Goal: Task Accomplishment & Management: Use online tool/utility

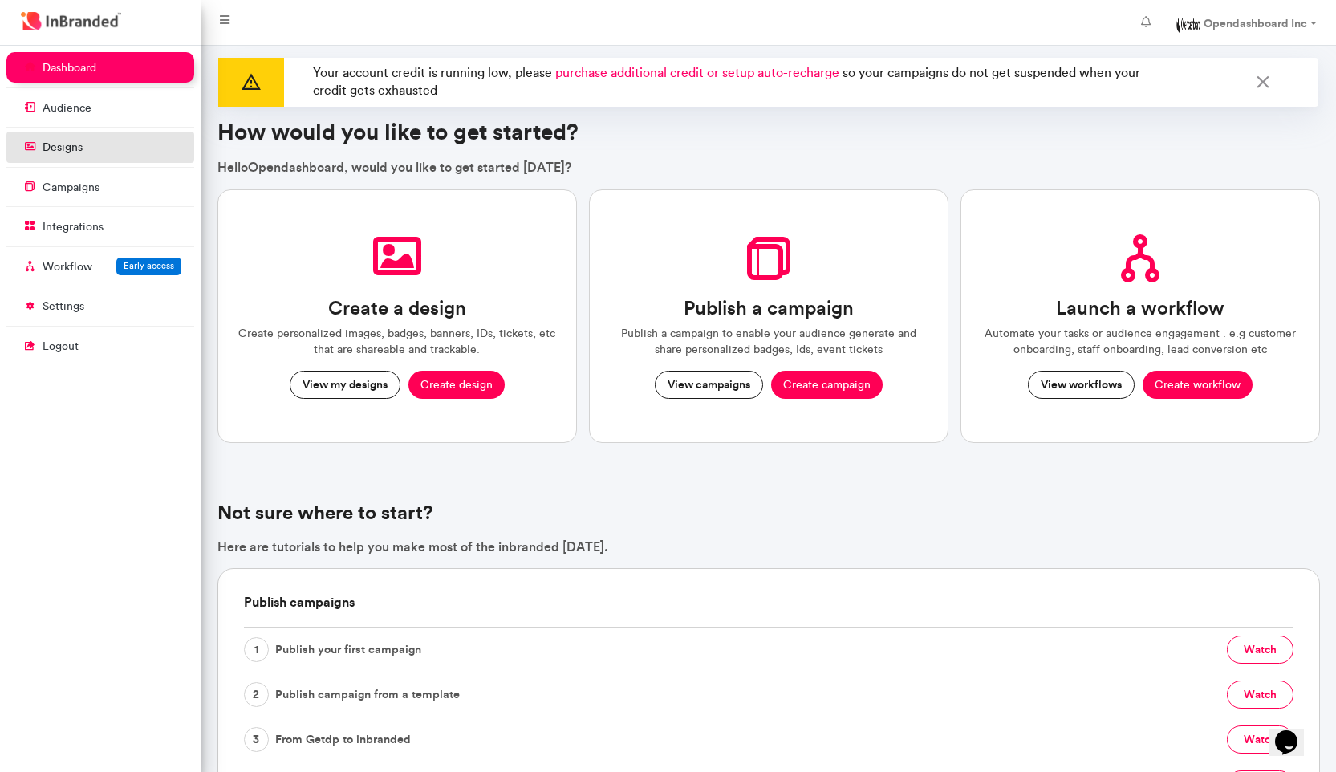
click at [117, 152] on link "designs" at bounding box center [100, 147] width 188 height 30
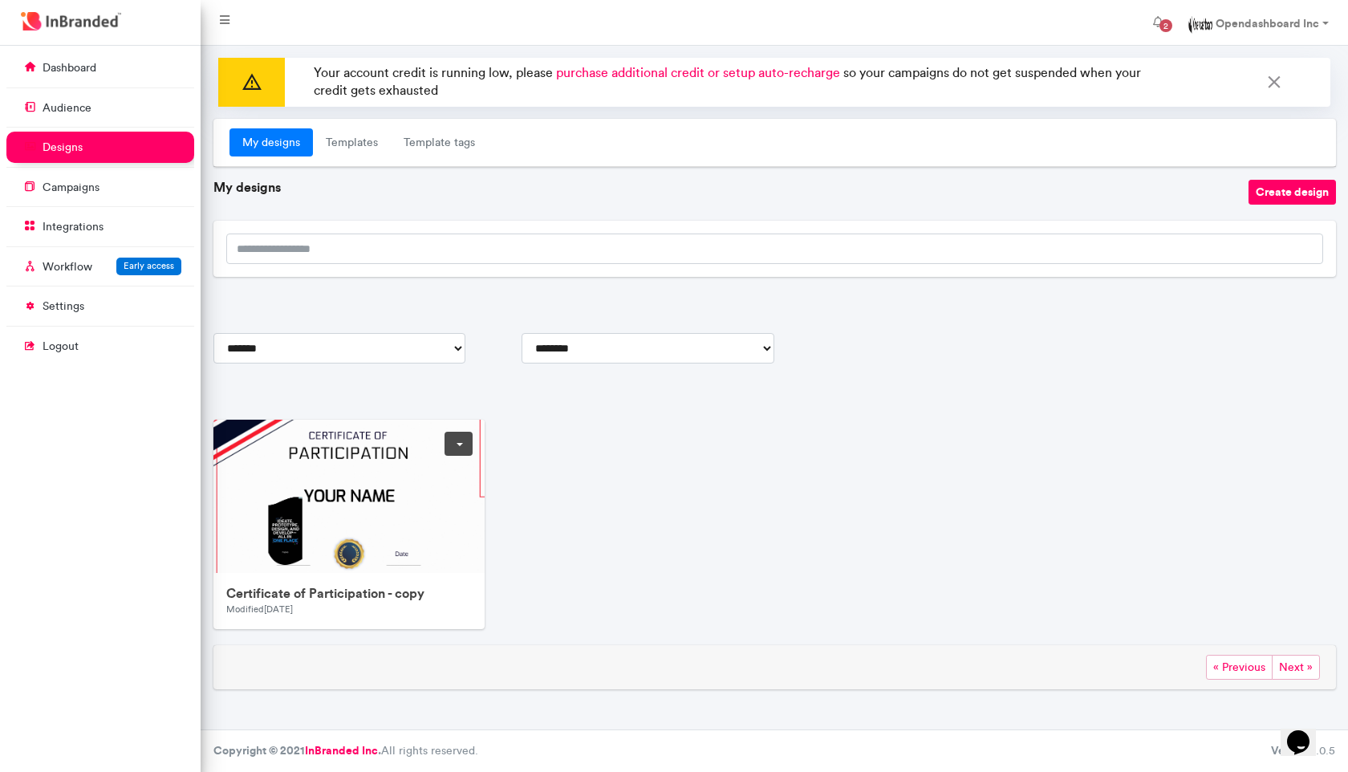
click at [269, 485] on img at bounding box center [534, 654] width 642 height 469
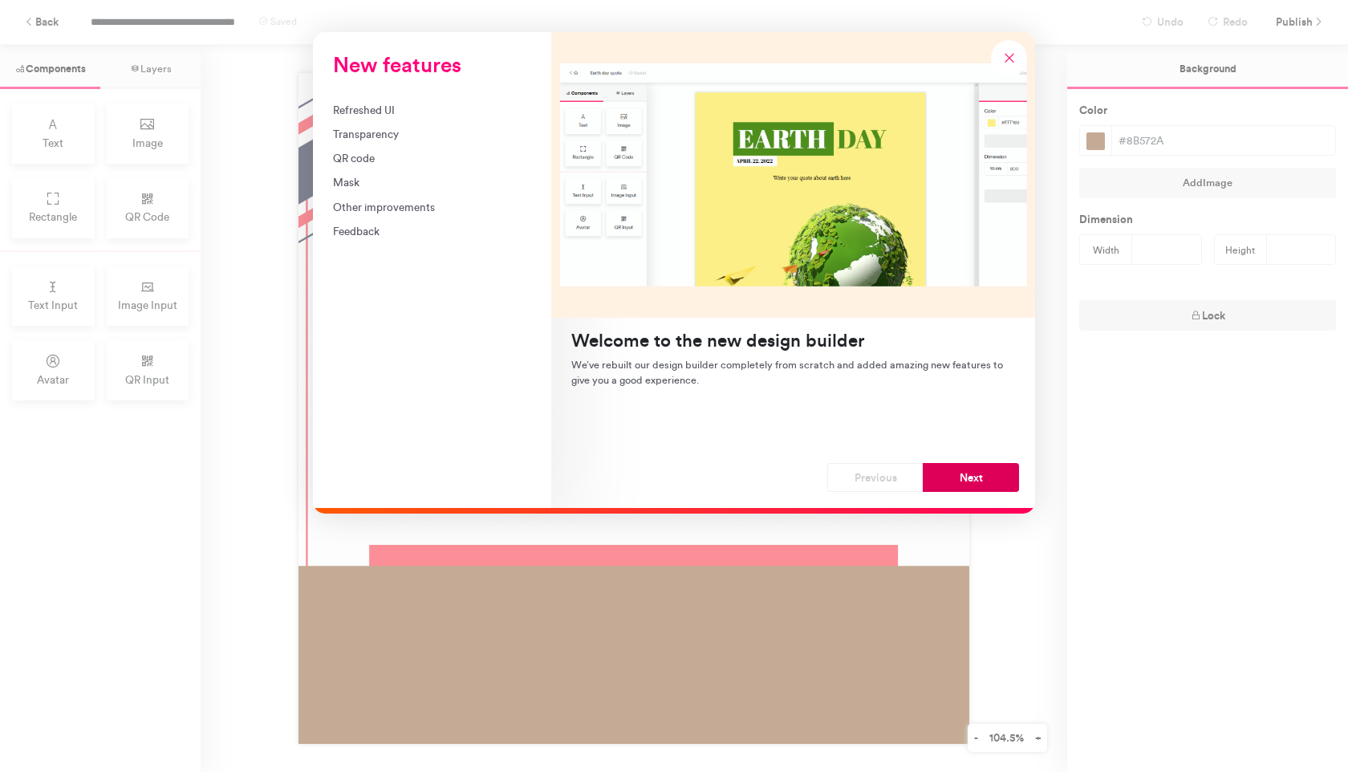
click at [982, 481] on button "Next" at bounding box center [971, 477] width 96 height 29
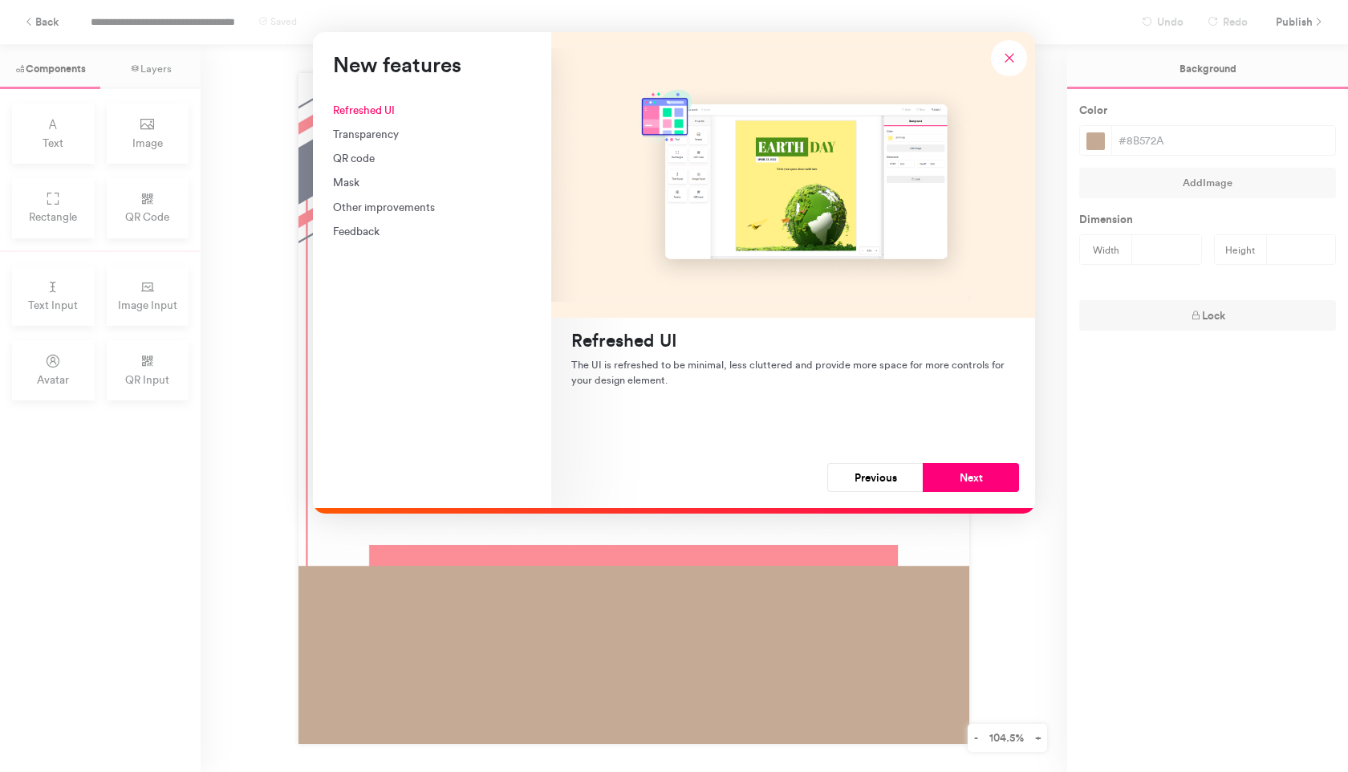
click at [982, 481] on button "Next" at bounding box center [971, 477] width 96 height 29
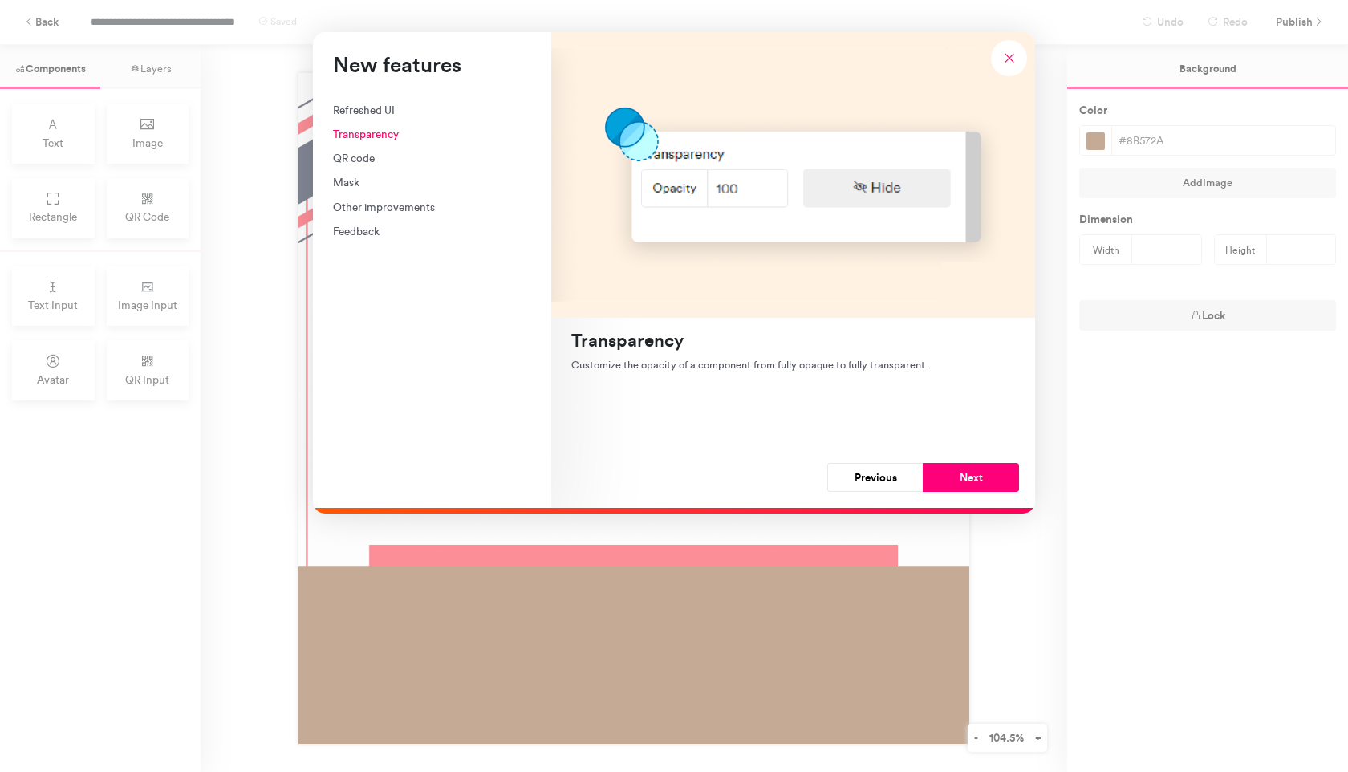
click at [982, 481] on button "Next" at bounding box center [971, 477] width 96 height 29
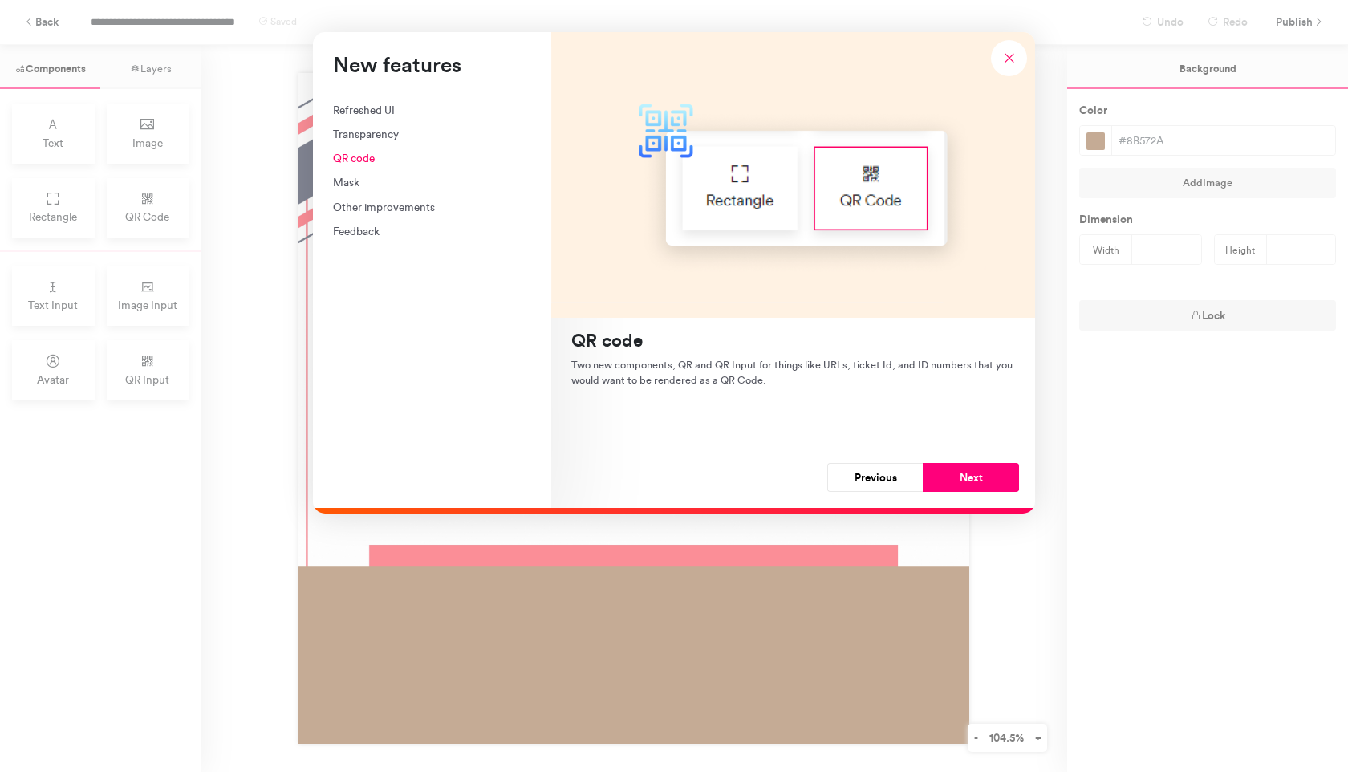
click at [982, 481] on button "Next" at bounding box center [971, 477] width 96 height 29
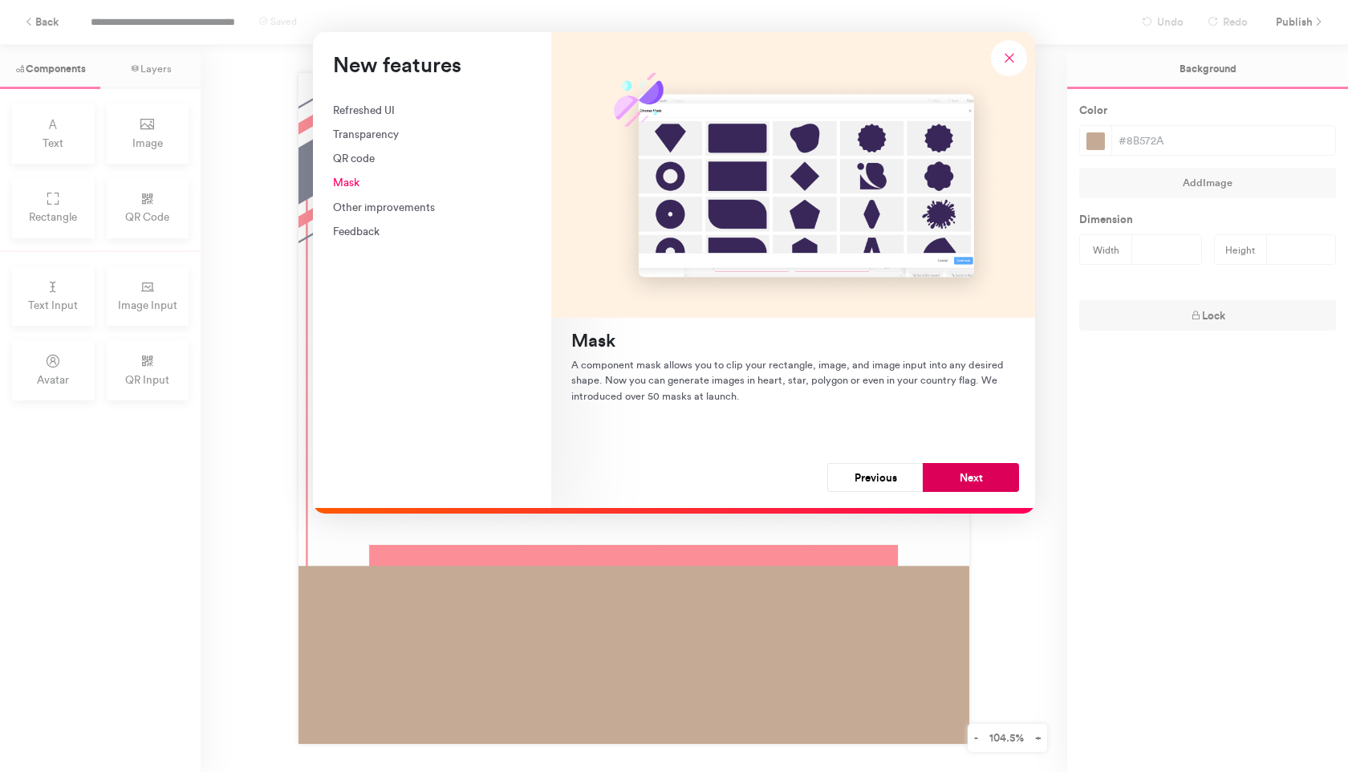
click at [996, 478] on button "Next" at bounding box center [971, 477] width 96 height 29
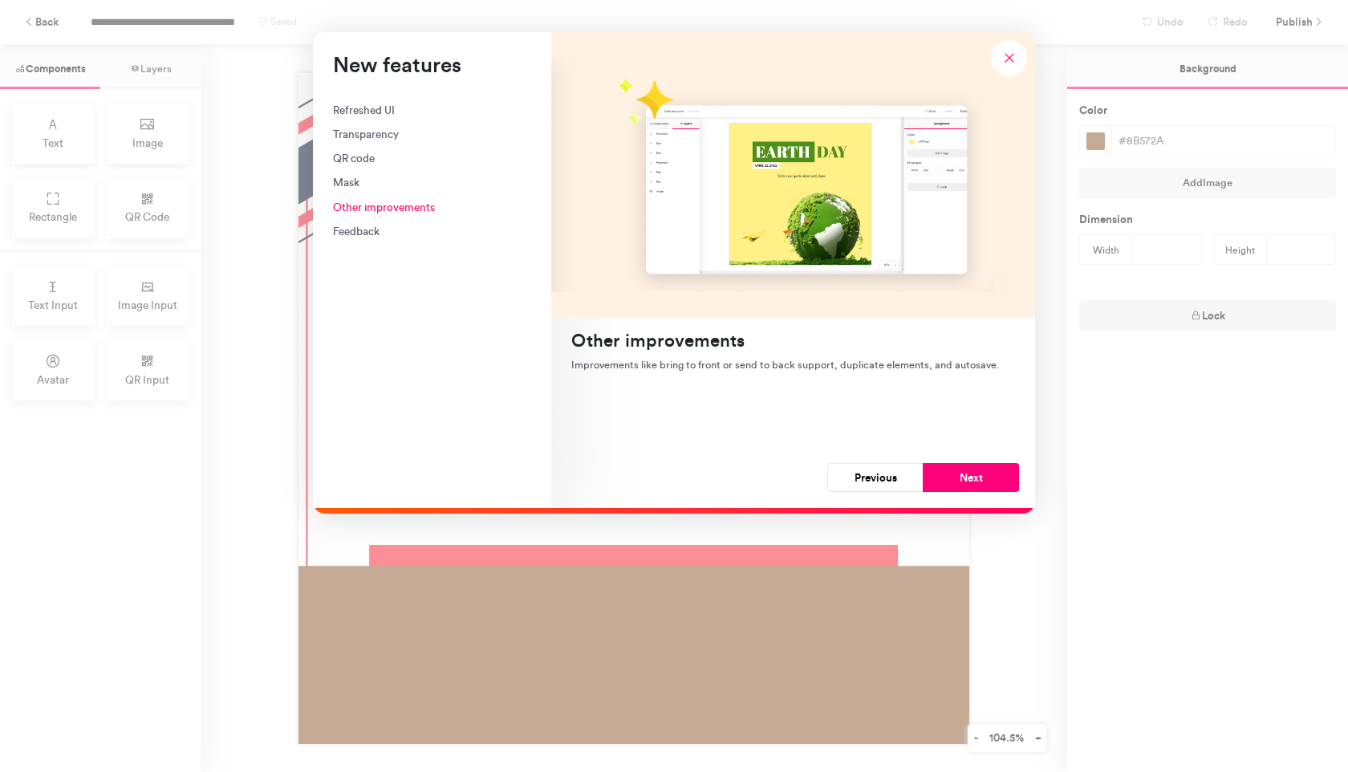
click at [996, 478] on button "Next" at bounding box center [971, 477] width 96 height 29
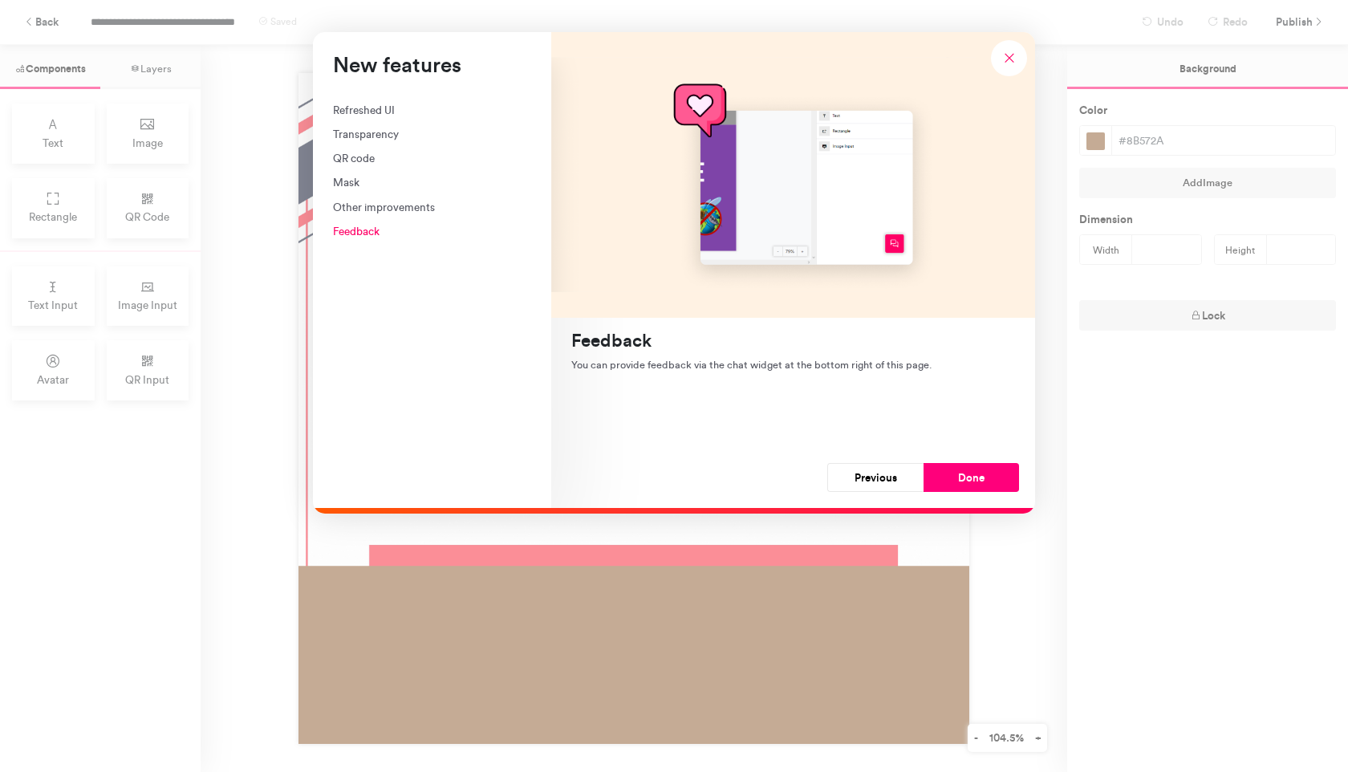
click at [899, 476] on button "Previous" at bounding box center [875, 477] width 96 height 29
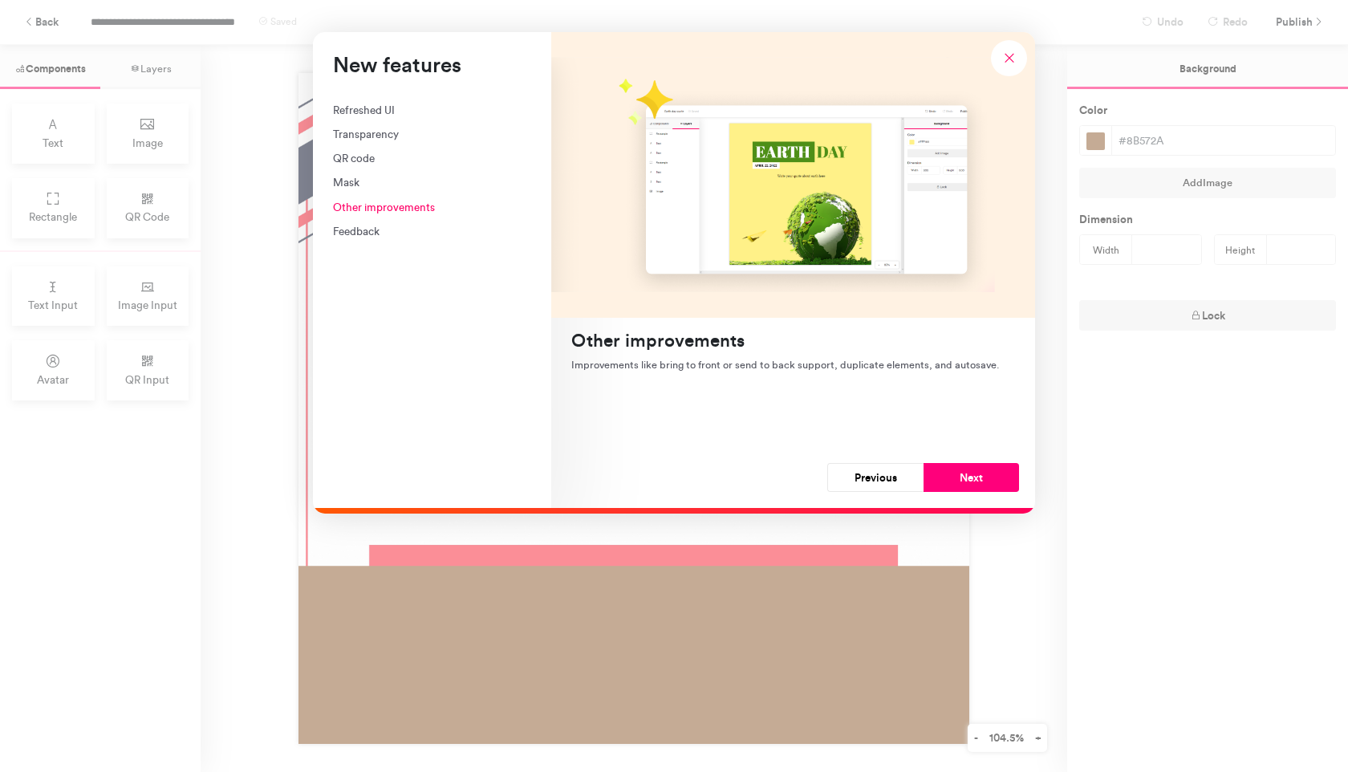
click at [899, 476] on button "Previous" at bounding box center [875, 477] width 96 height 29
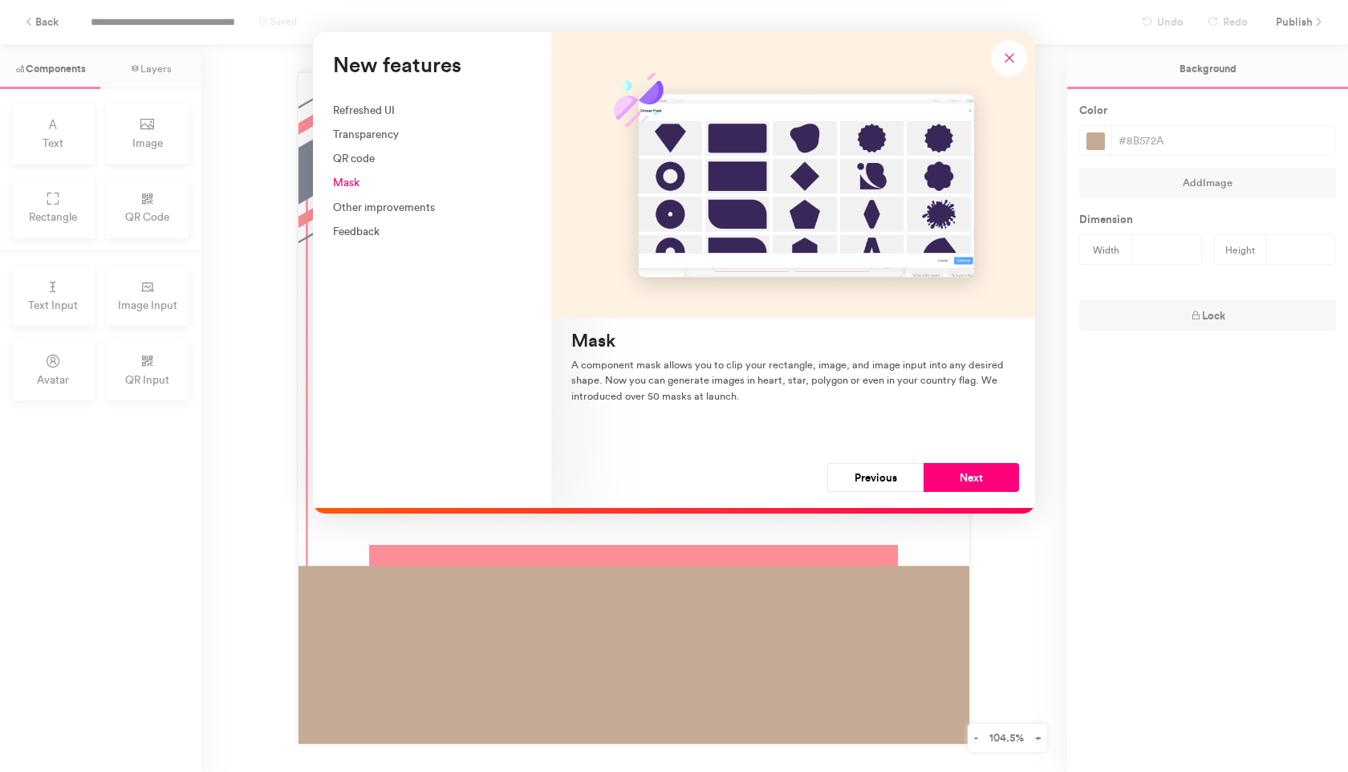
click at [899, 476] on button "Previous" at bounding box center [875, 477] width 96 height 29
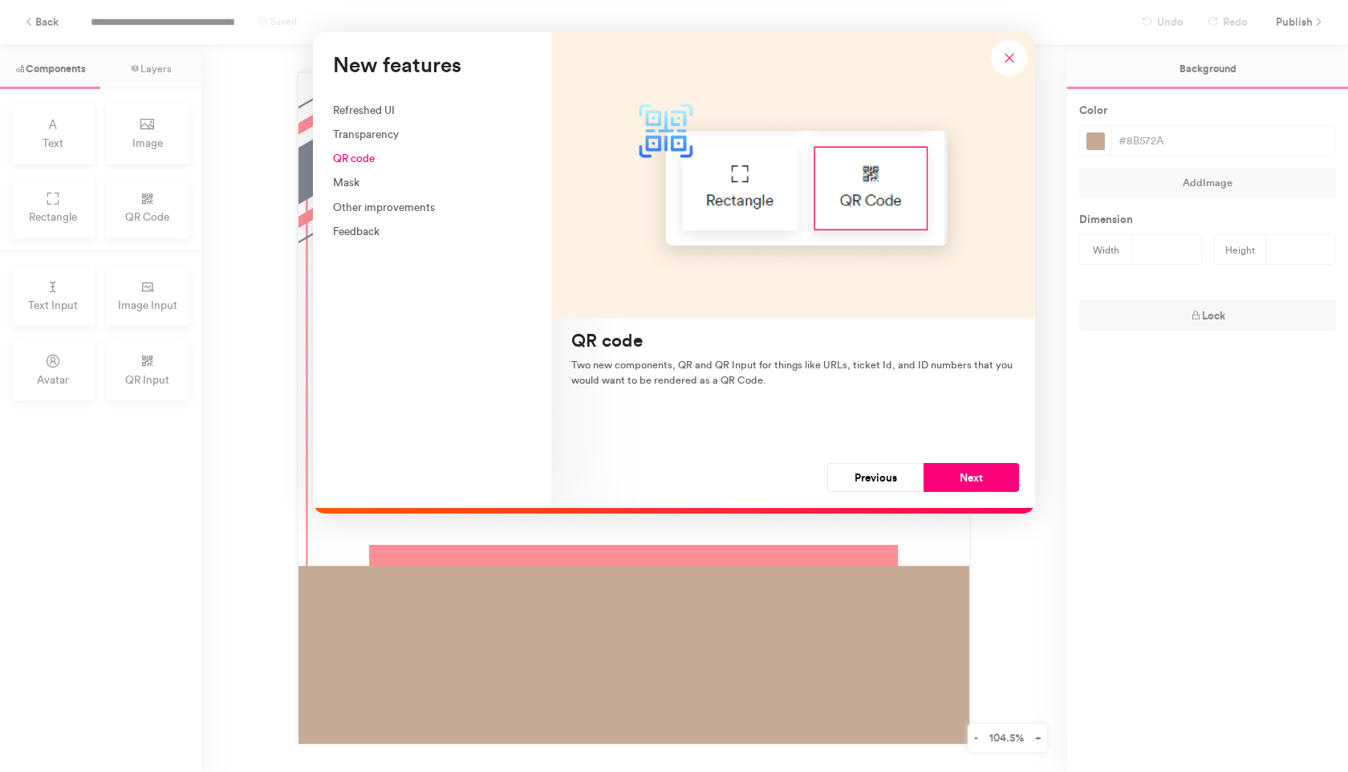
click at [899, 476] on button "Previous" at bounding box center [875, 477] width 96 height 29
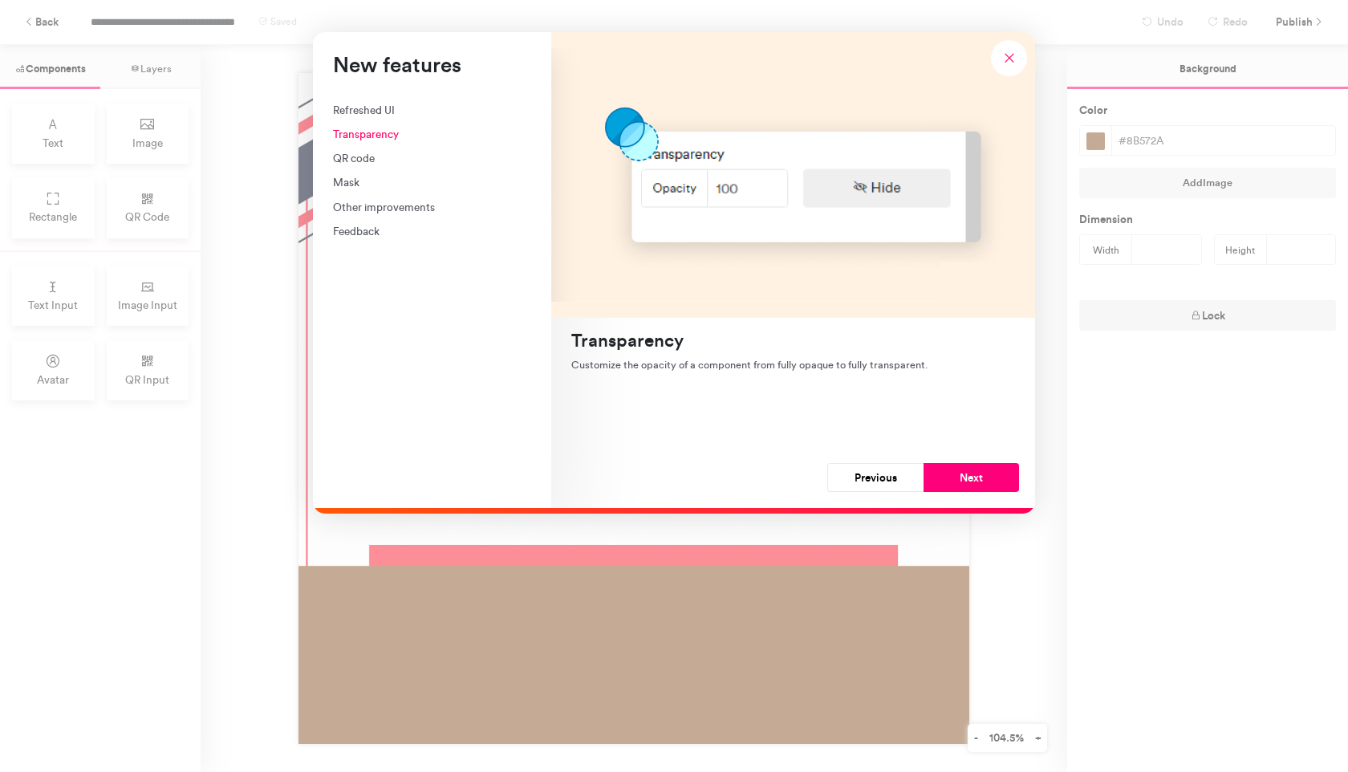
click at [899, 476] on button "Previous" at bounding box center [875, 477] width 96 height 29
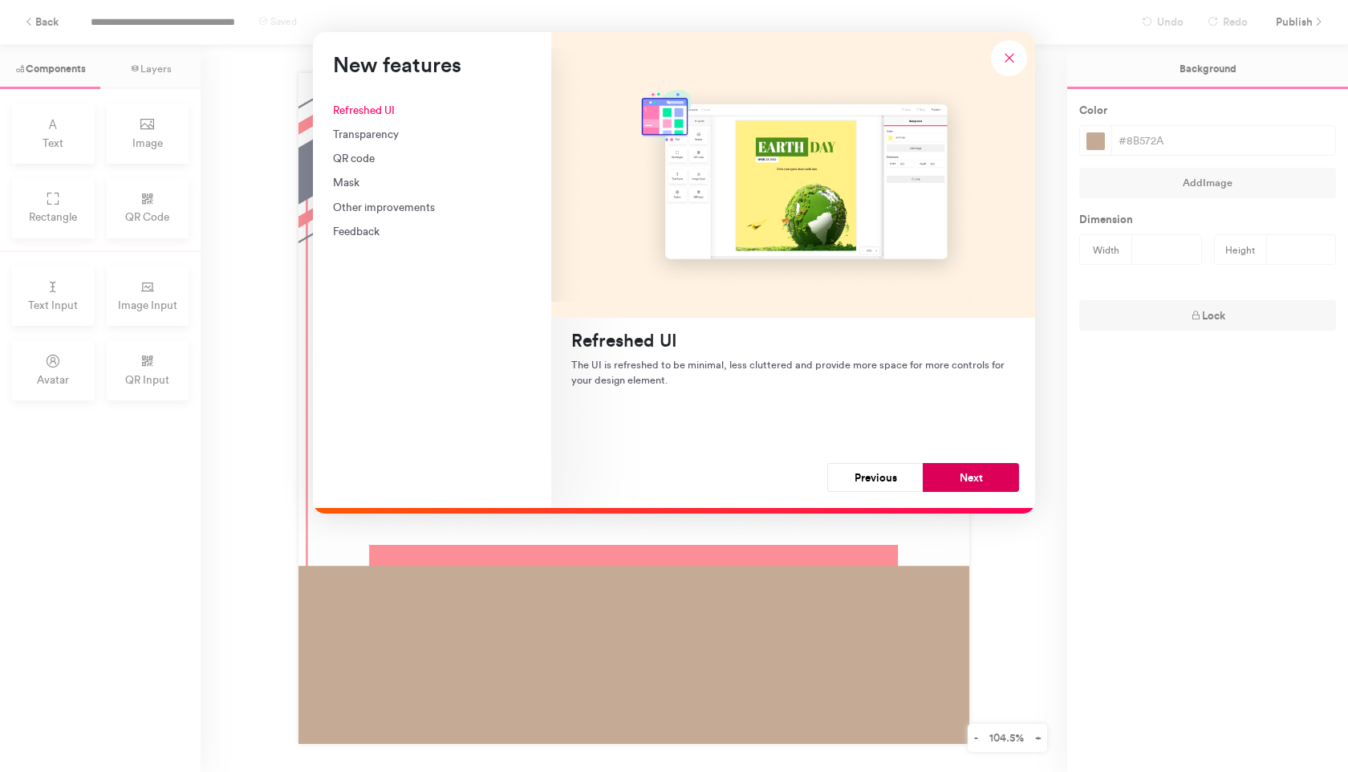
click at [959, 474] on button "Next" at bounding box center [971, 477] width 96 height 29
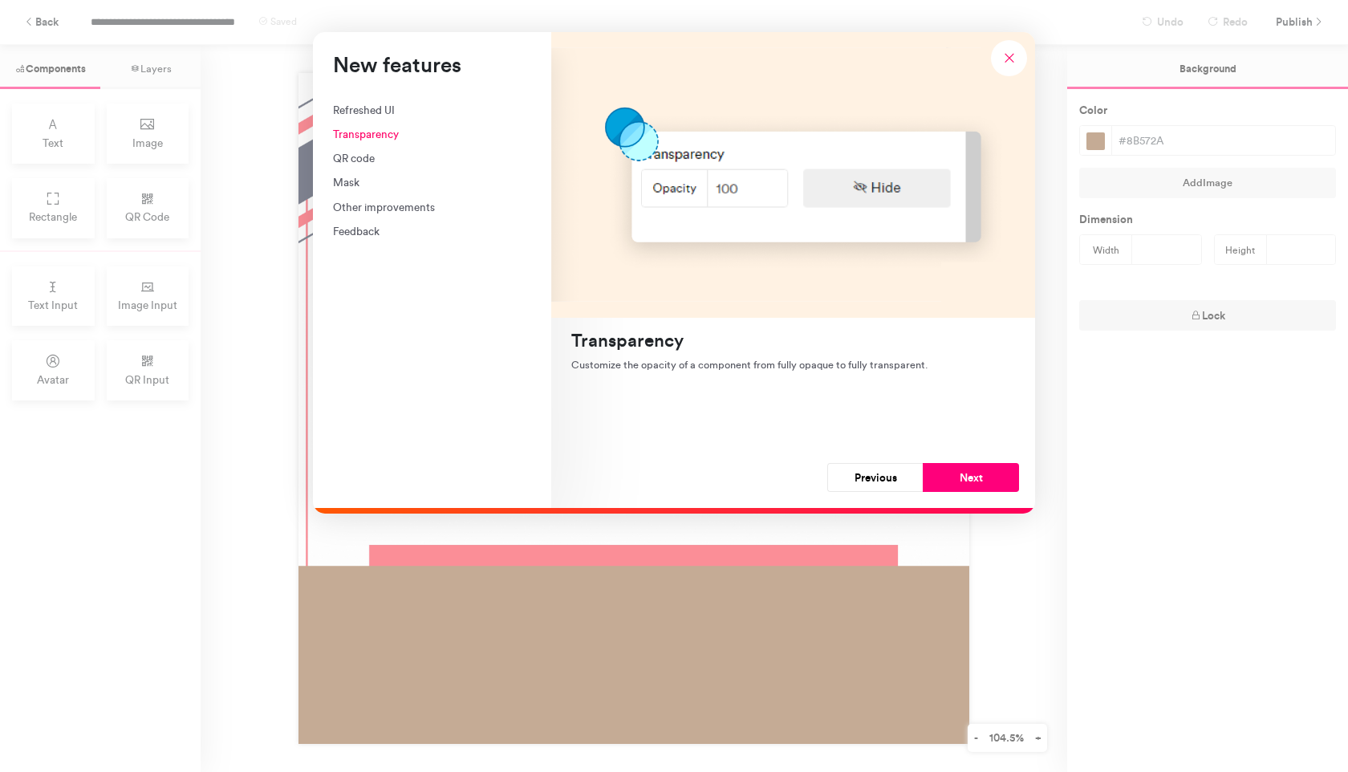
click at [959, 474] on button "Next" at bounding box center [971, 477] width 96 height 29
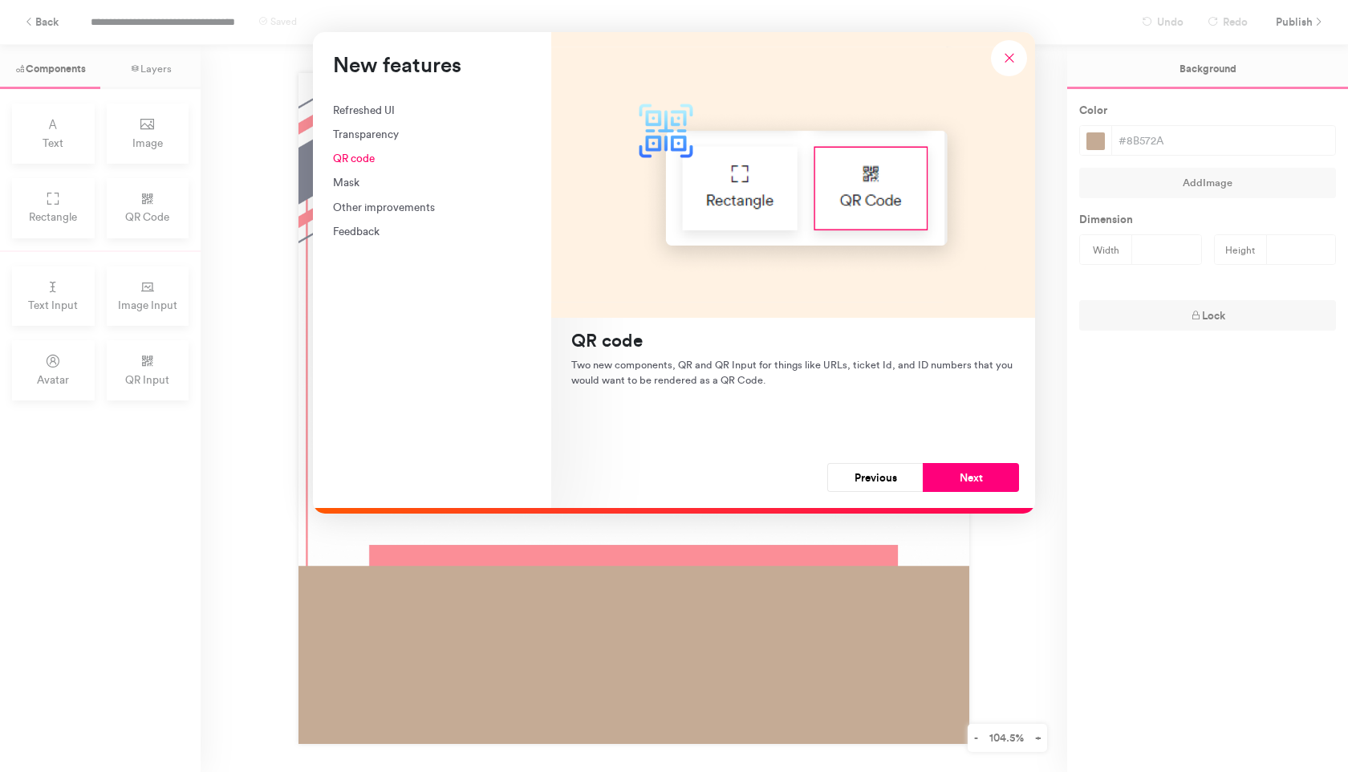
click at [959, 474] on button "Next" at bounding box center [971, 477] width 96 height 29
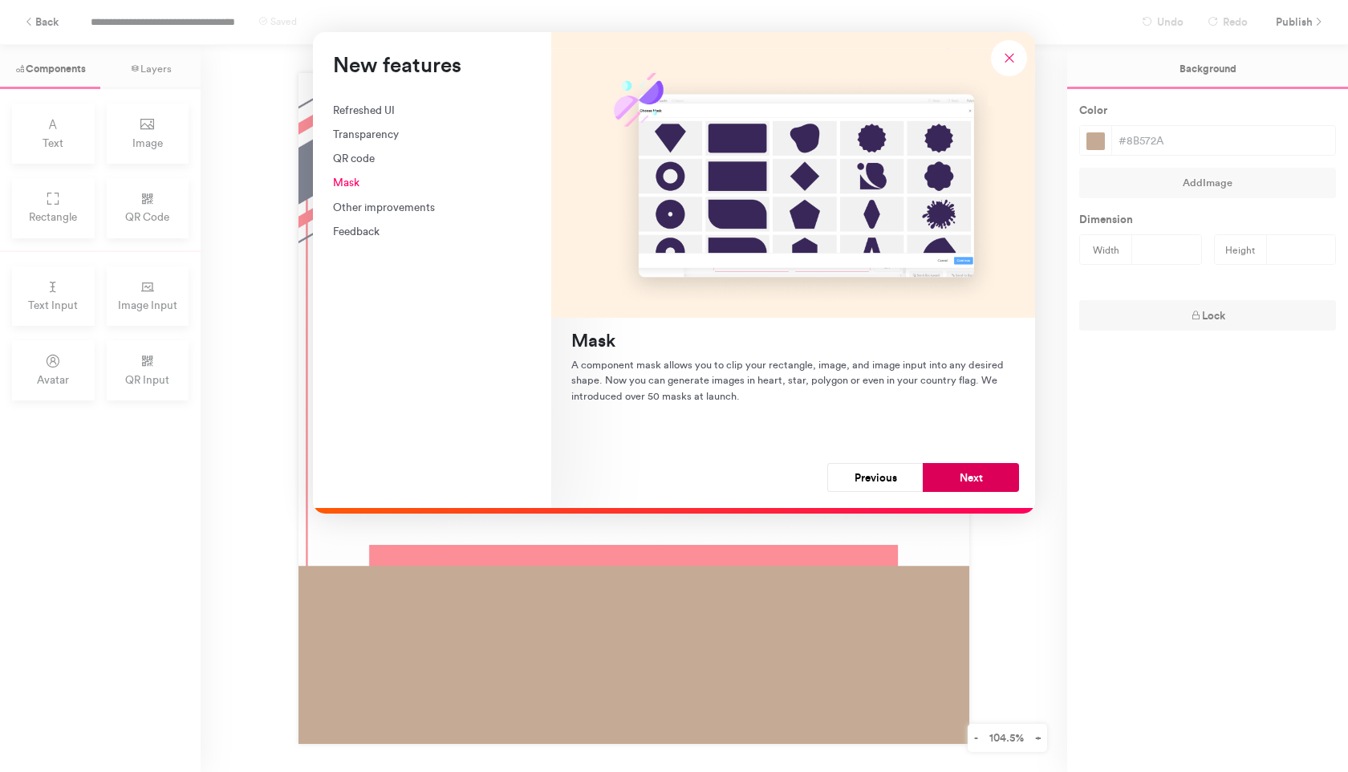
click at [956, 475] on button "Next" at bounding box center [971, 477] width 96 height 29
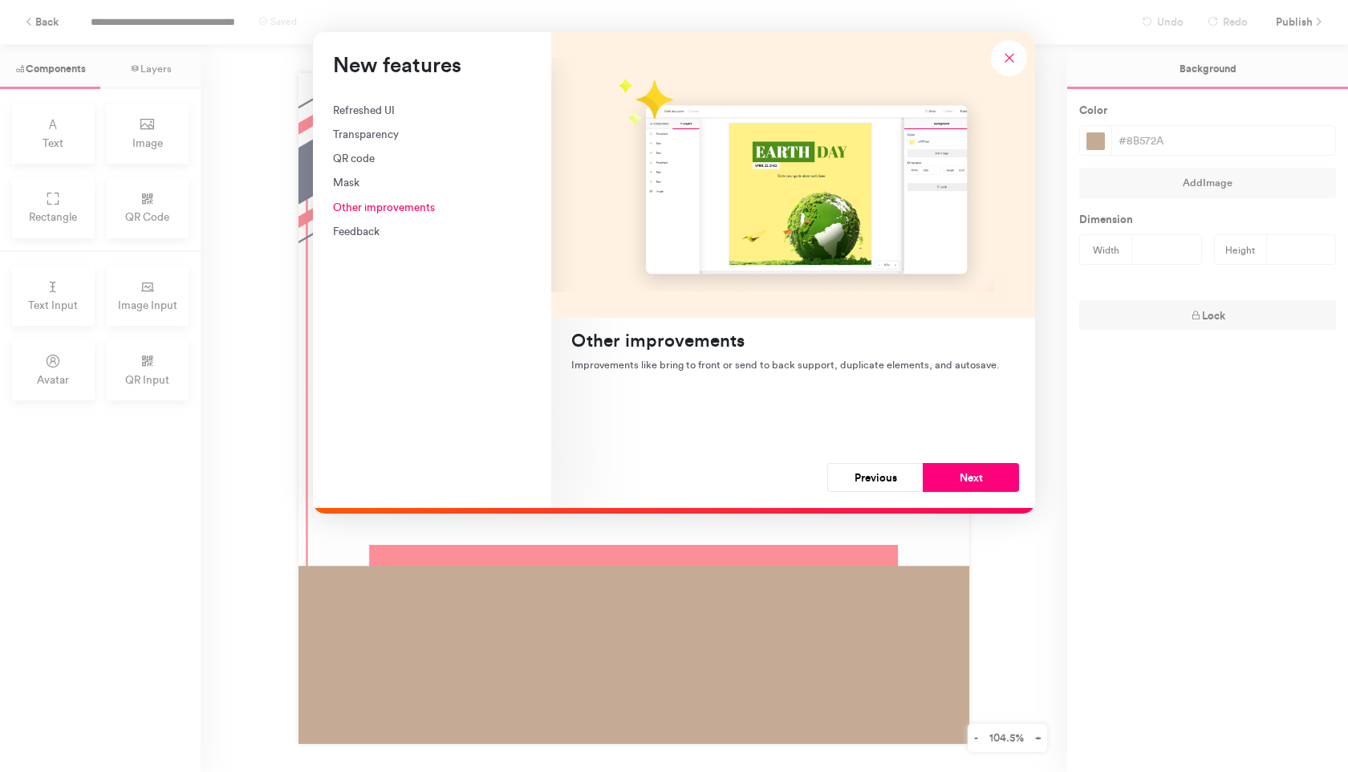
click at [392, 189] on div "Mask" at bounding box center [432, 182] width 198 height 16
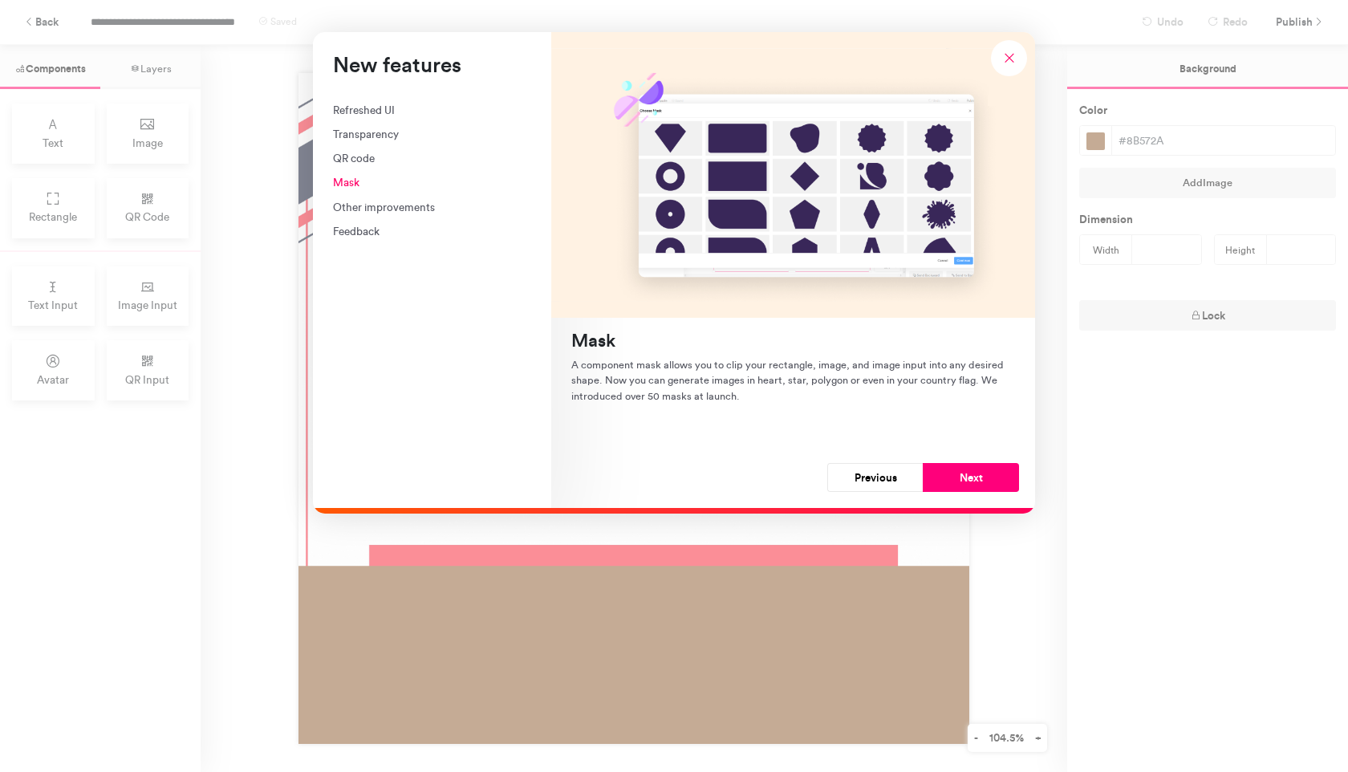
click at [382, 173] on div "Refreshed UI Transparency QR code Mask Other improvements Feedback" at bounding box center [432, 171] width 198 height 138
click at [375, 160] on div "QR code" at bounding box center [432, 158] width 198 height 16
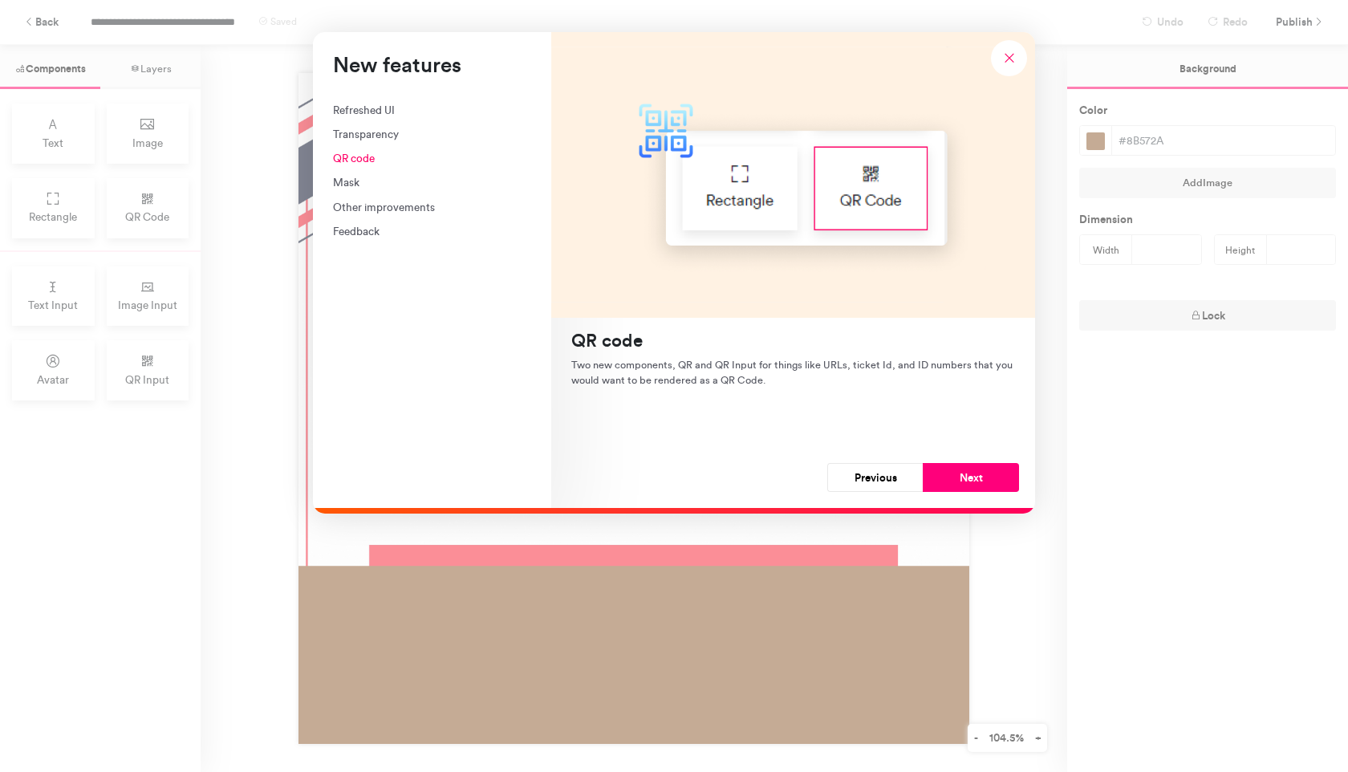
click at [374, 128] on div "Transparency" at bounding box center [432, 134] width 198 height 16
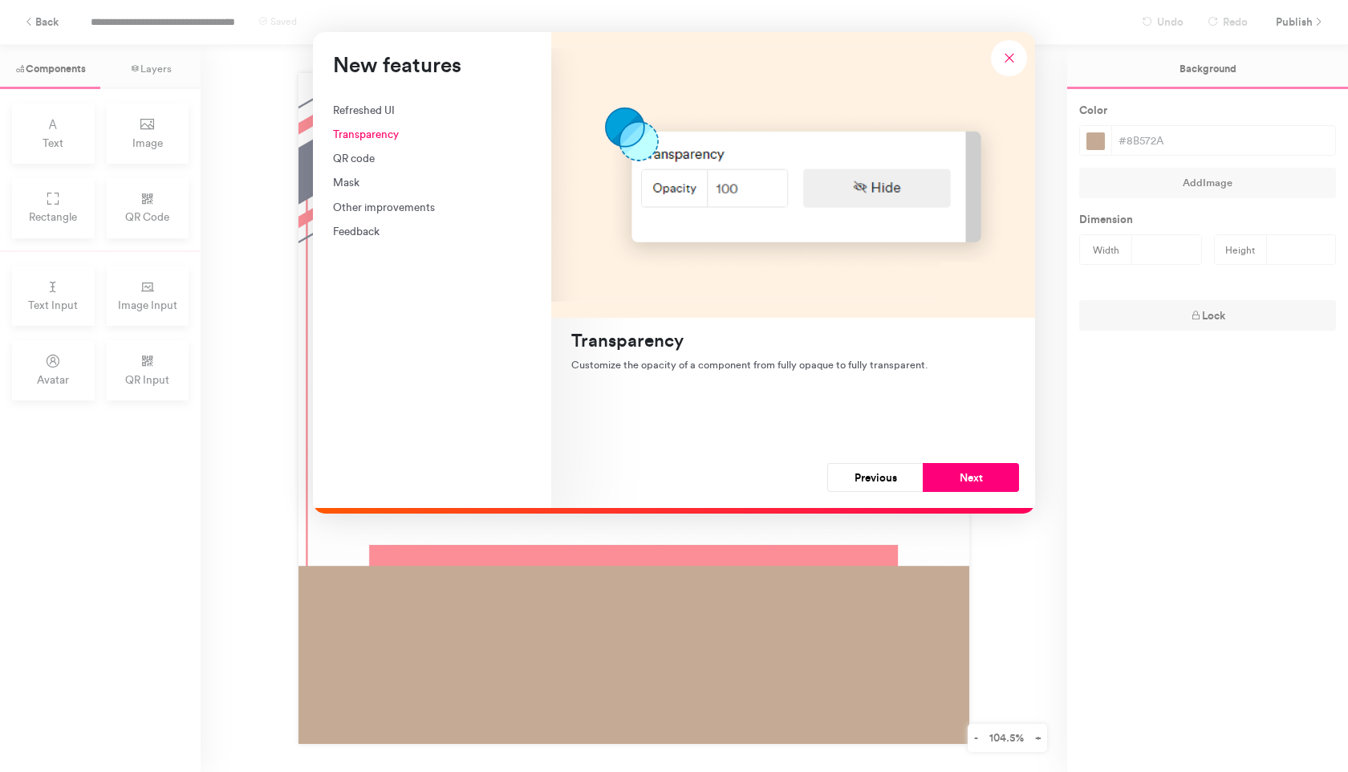
click at [374, 106] on div "Refreshed UI" at bounding box center [432, 110] width 198 height 16
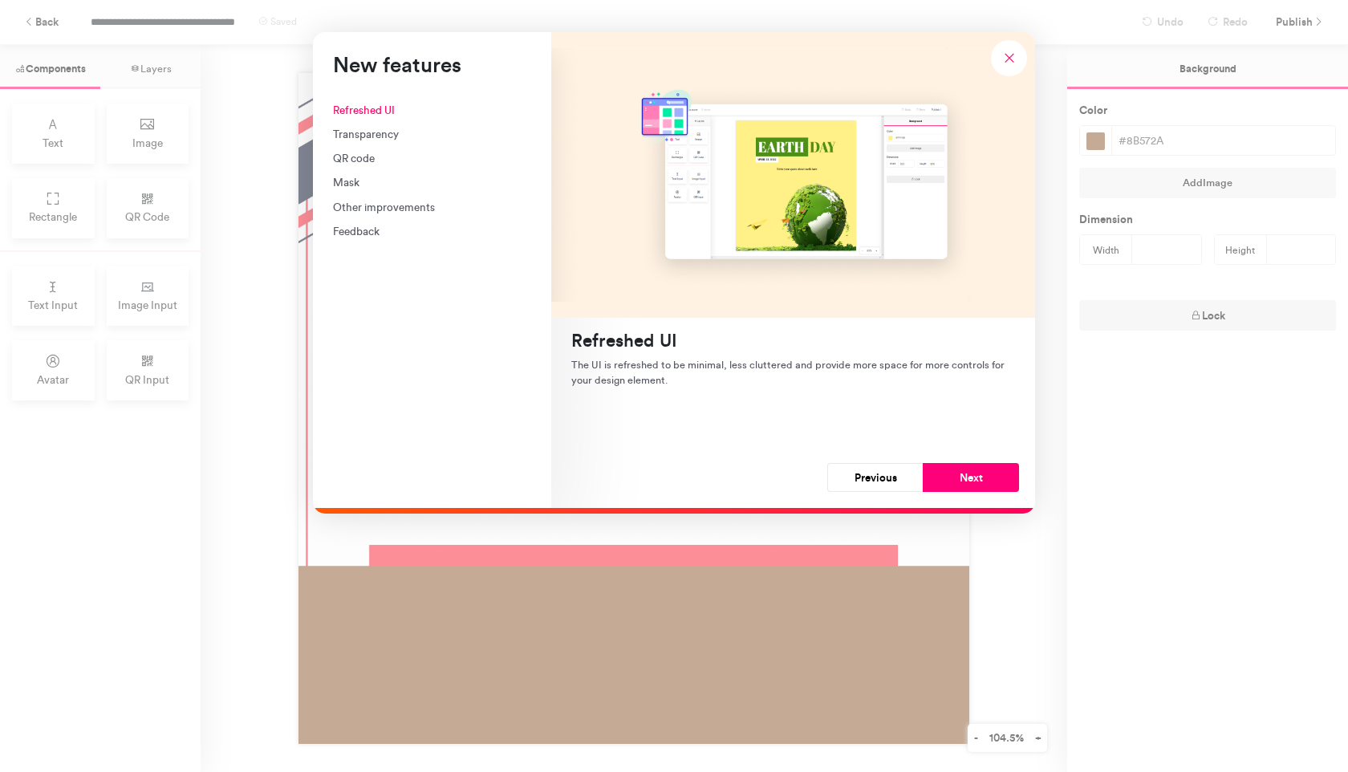
click at [371, 129] on div "Transparency" at bounding box center [432, 134] width 198 height 16
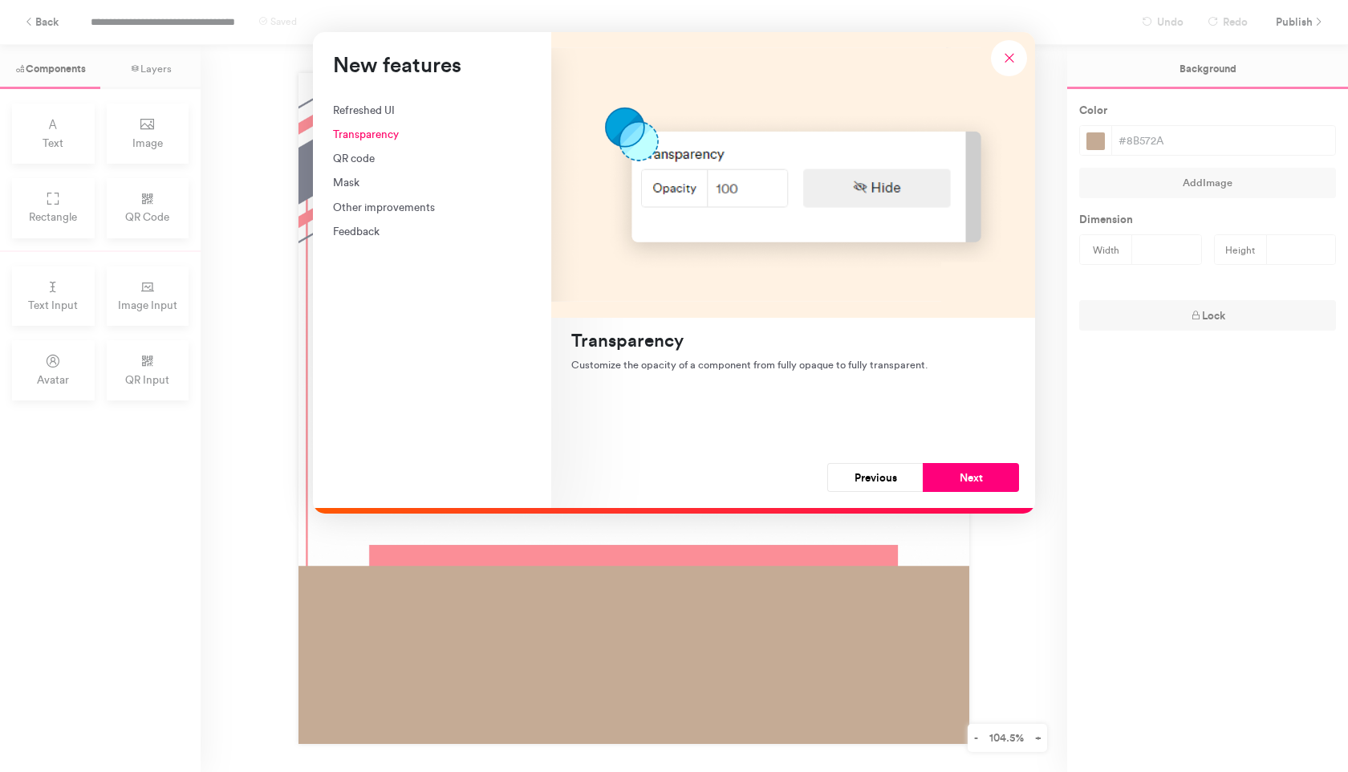
click at [362, 161] on div "QR code" at bounding box center [432, 158] width 198 height 16
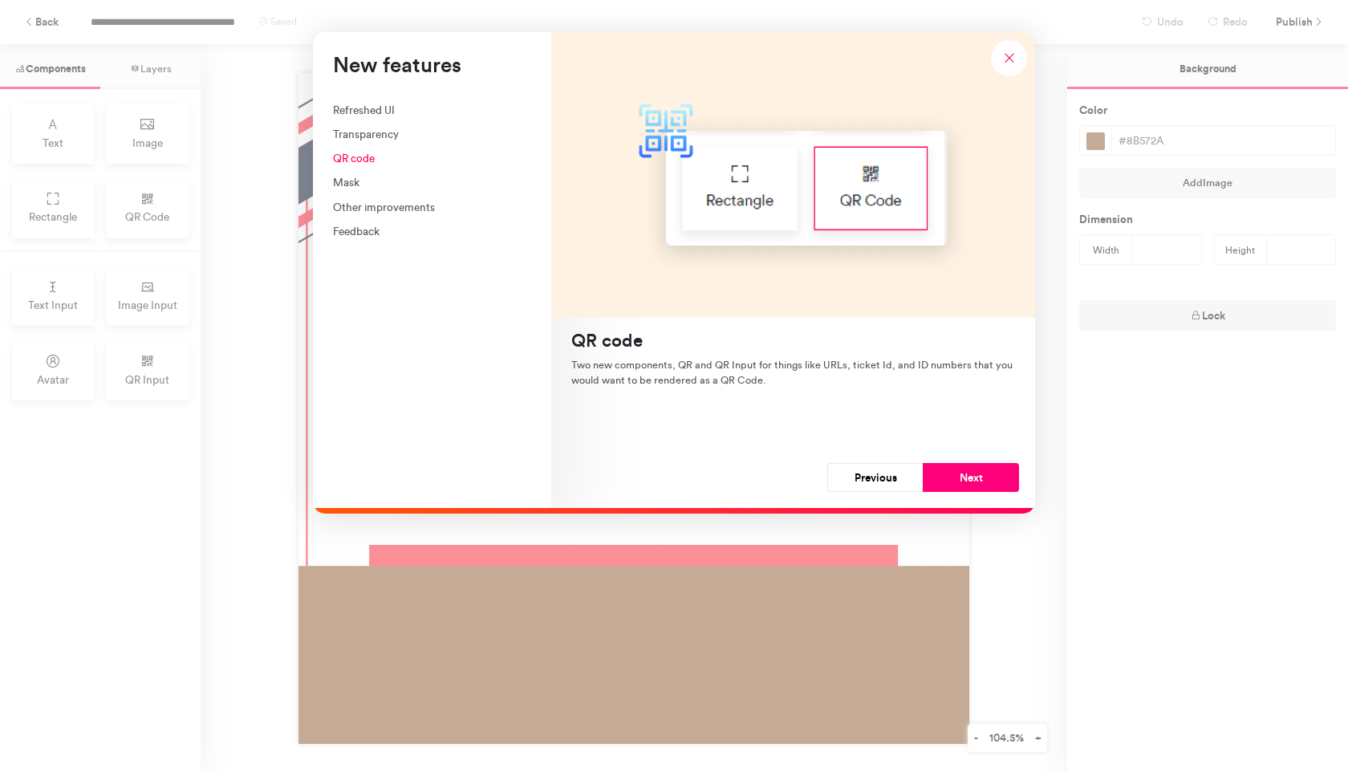
click at [359, 177] on div "Mask" at bounding box center [432, 182] width 198 height 16
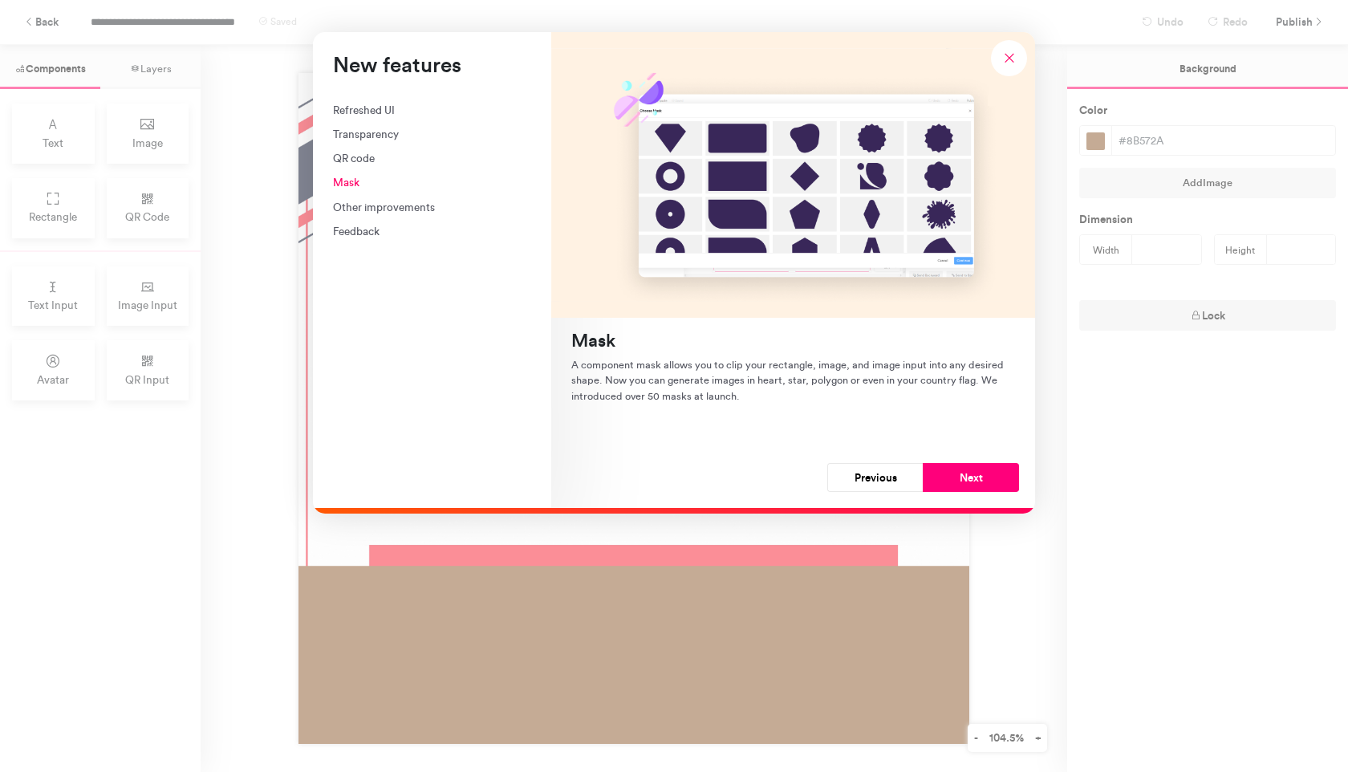
click at [359, 201] on div "Other improvements" at bounding box center [432, 207] width 198 height 16
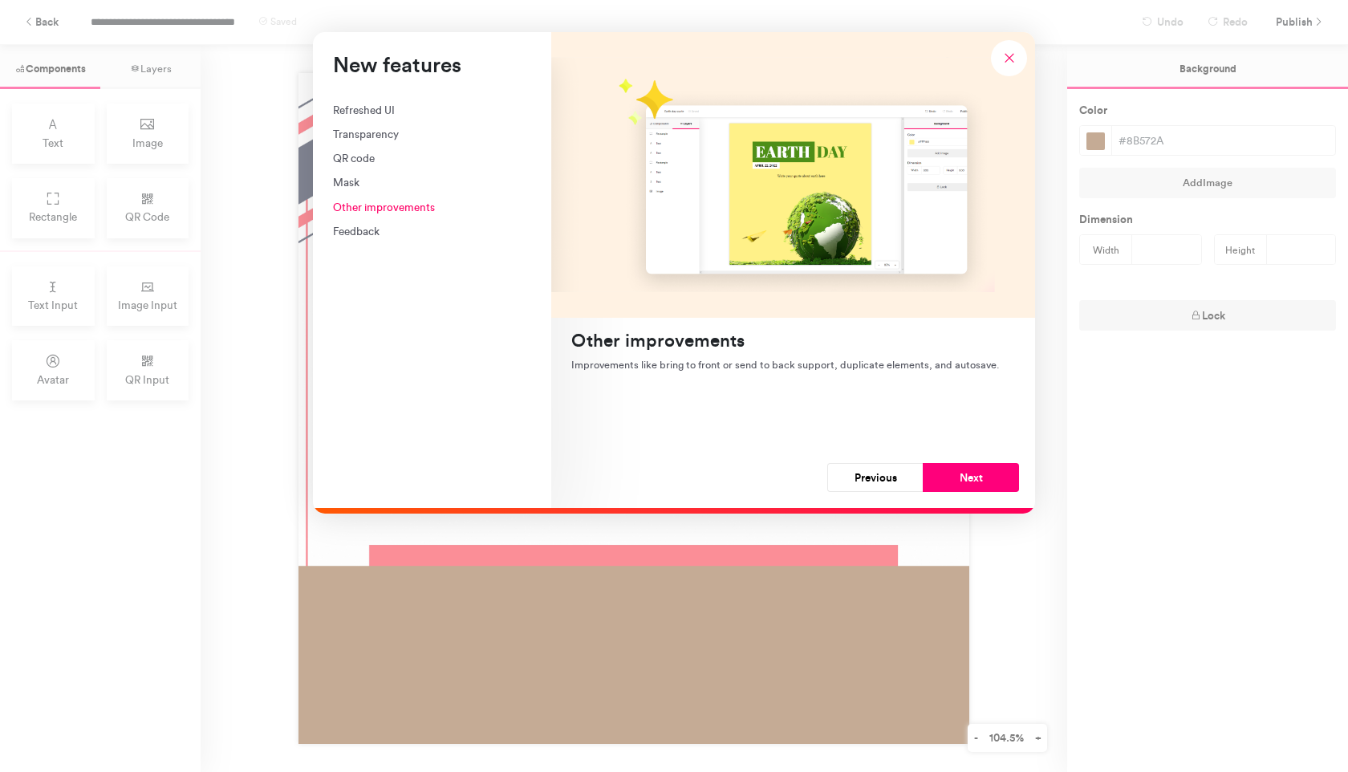
click at [359, 221] on div "Refreshed UI Transparency QR code Mask Other improvements Feedback" at bounding box center [432, 171] width 198 height 138
click at [352, 231] on div "Feedback" at bounding box center [432, 231] width 198 height 16
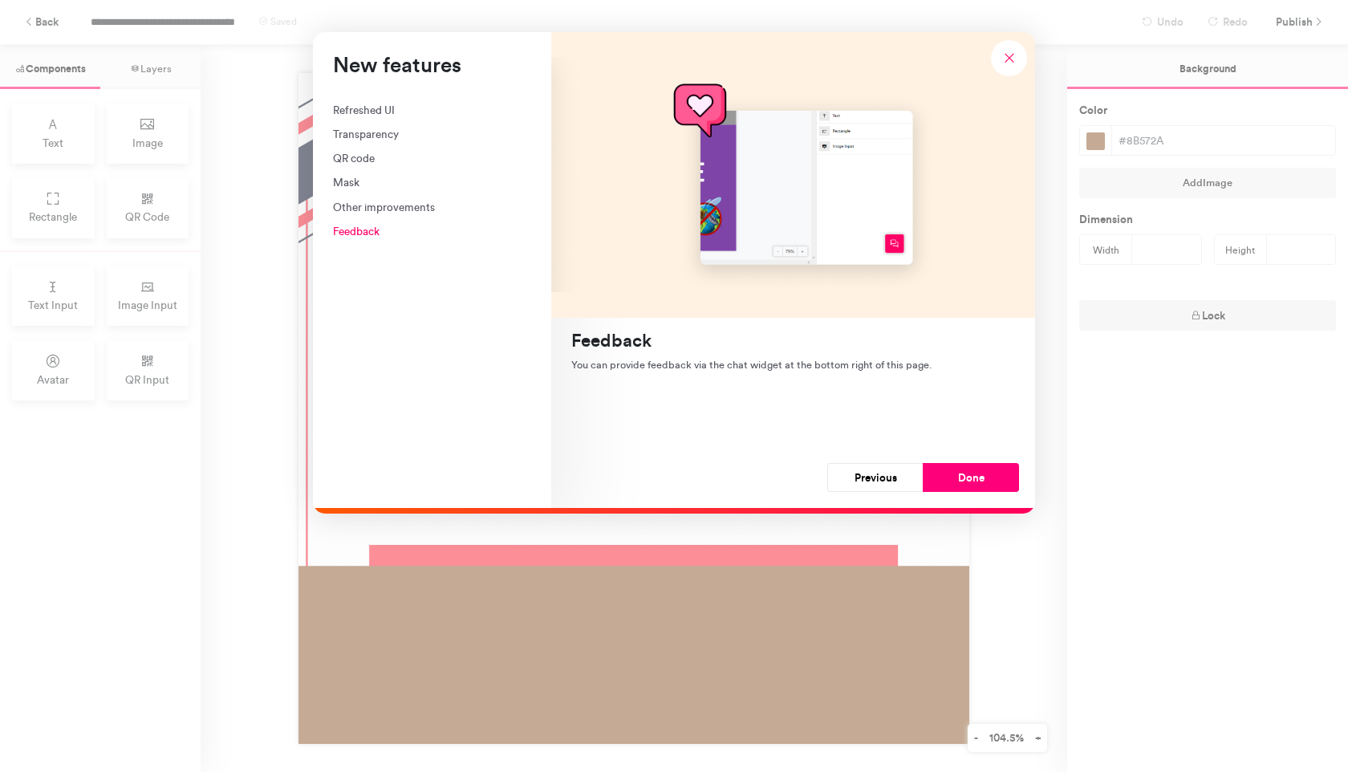
click at [360, 203] on div "Other improvements" at bounding box center [432, 207] width 198 height 16
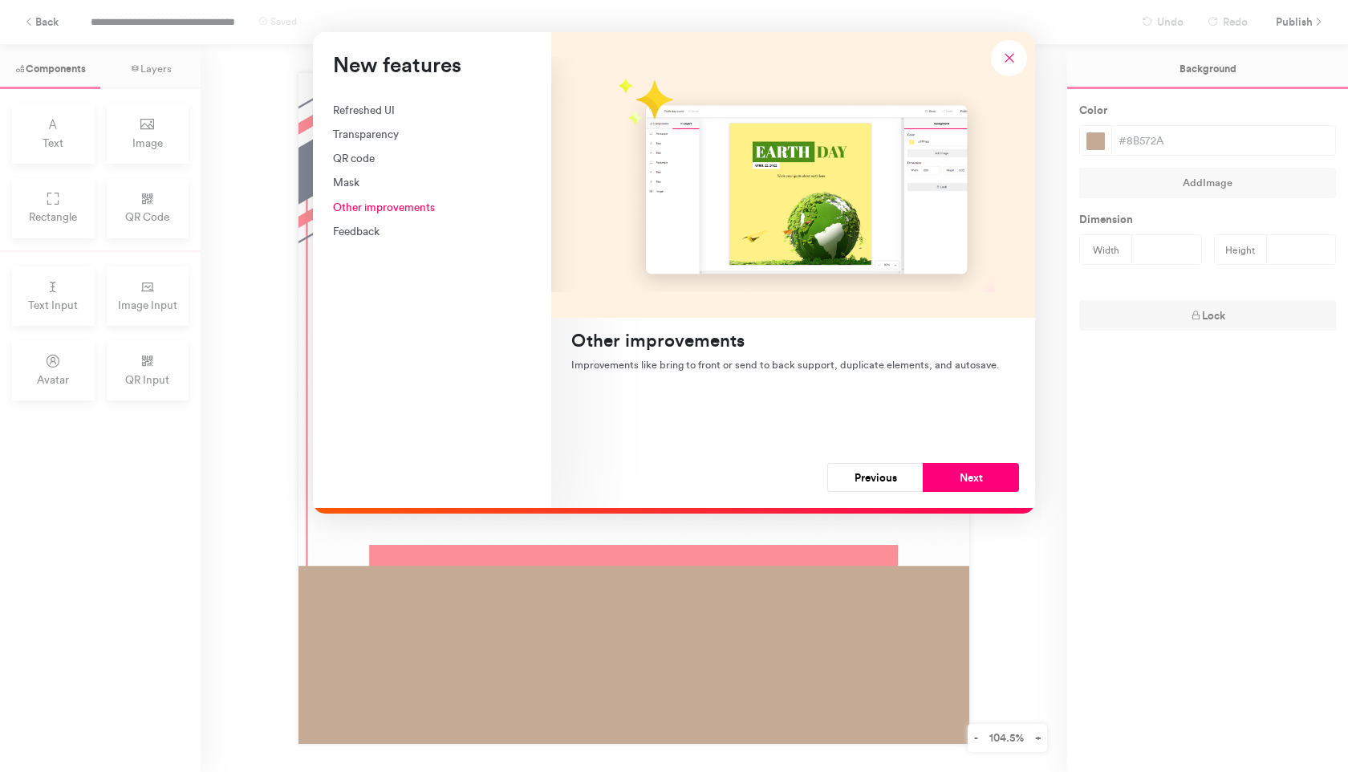
click at [352, 182] on div "Mask" at bounding box center [432, 182] width 198 height 16
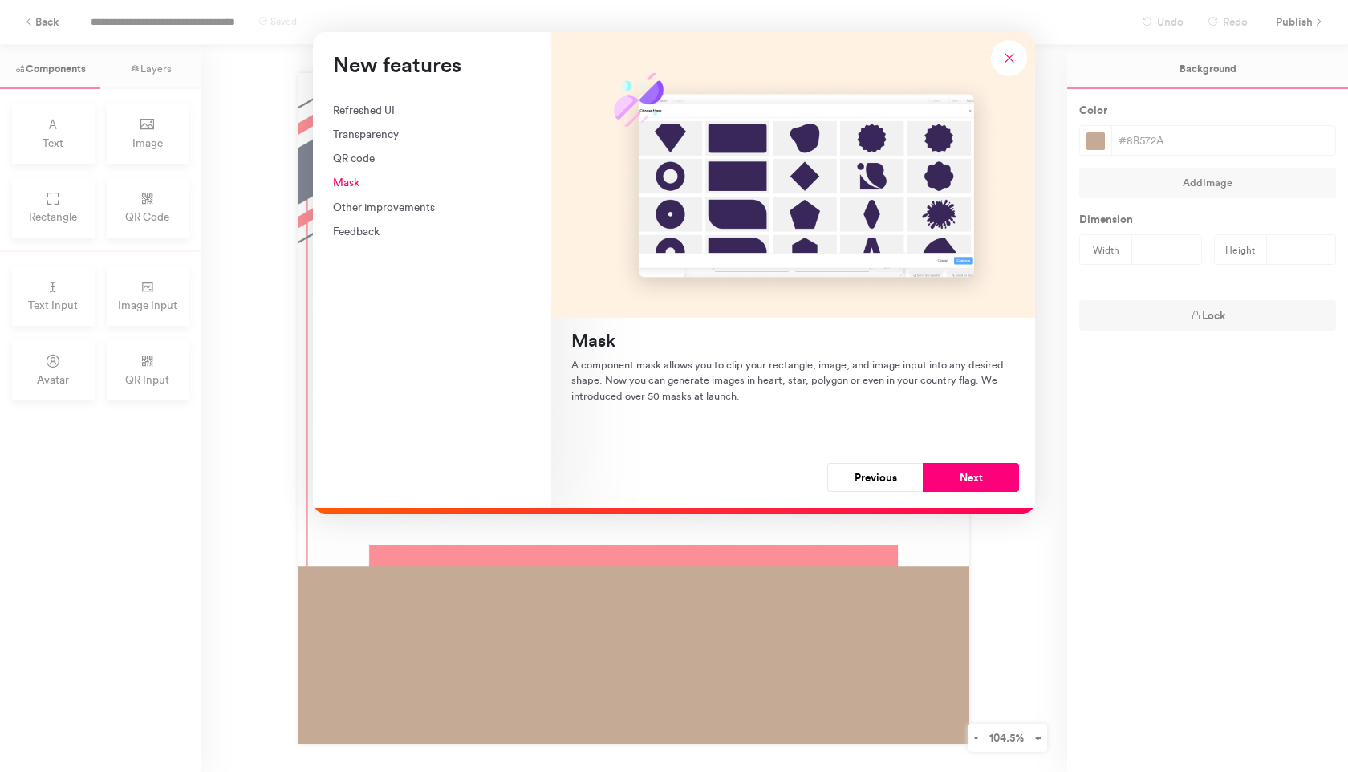
click at [355, 160] on div "QR code" at bounding box center [432, 158] width 198 height 16
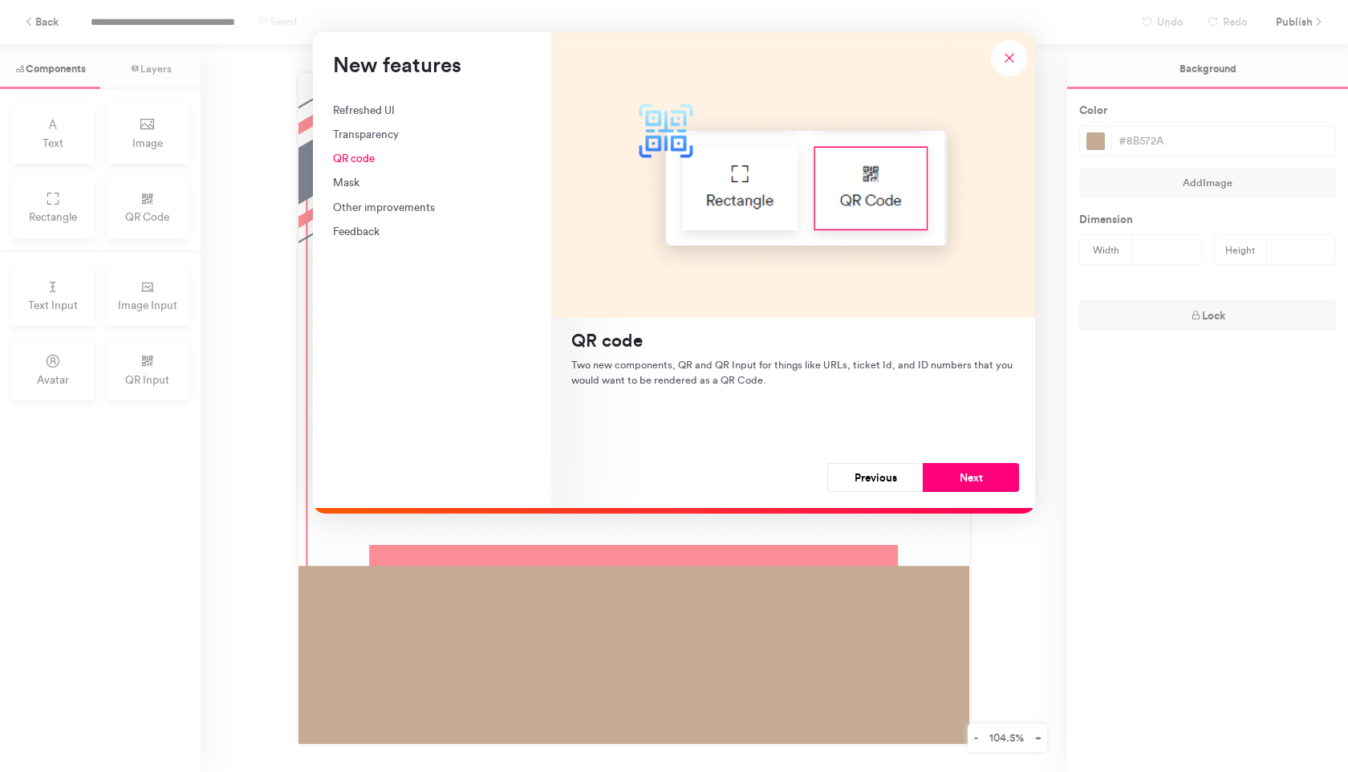
click at [365, 132] on div "Transparency" at bounding box center [432, 134] width 198 height 16
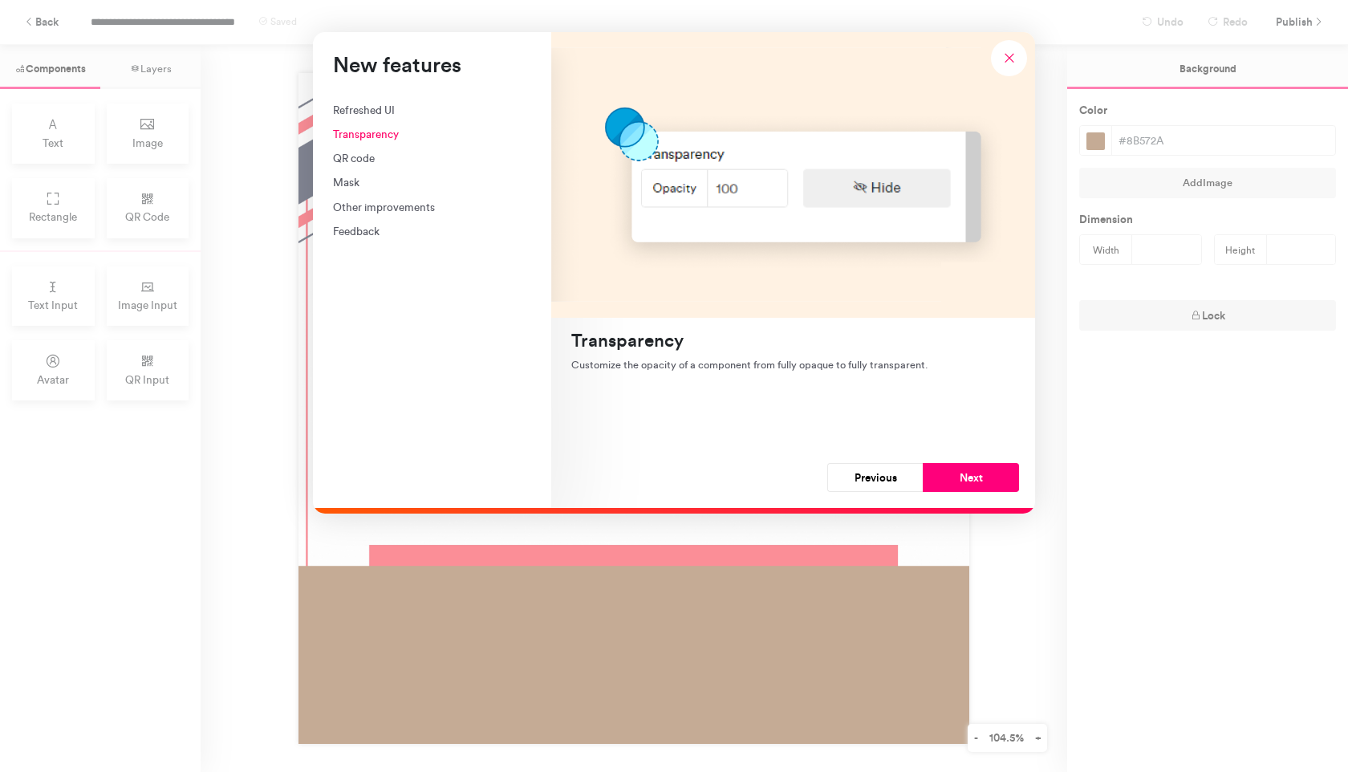
click at [366, 105] on div "Refreshed UI" at bounding box center [432, 110] width 198 height 16
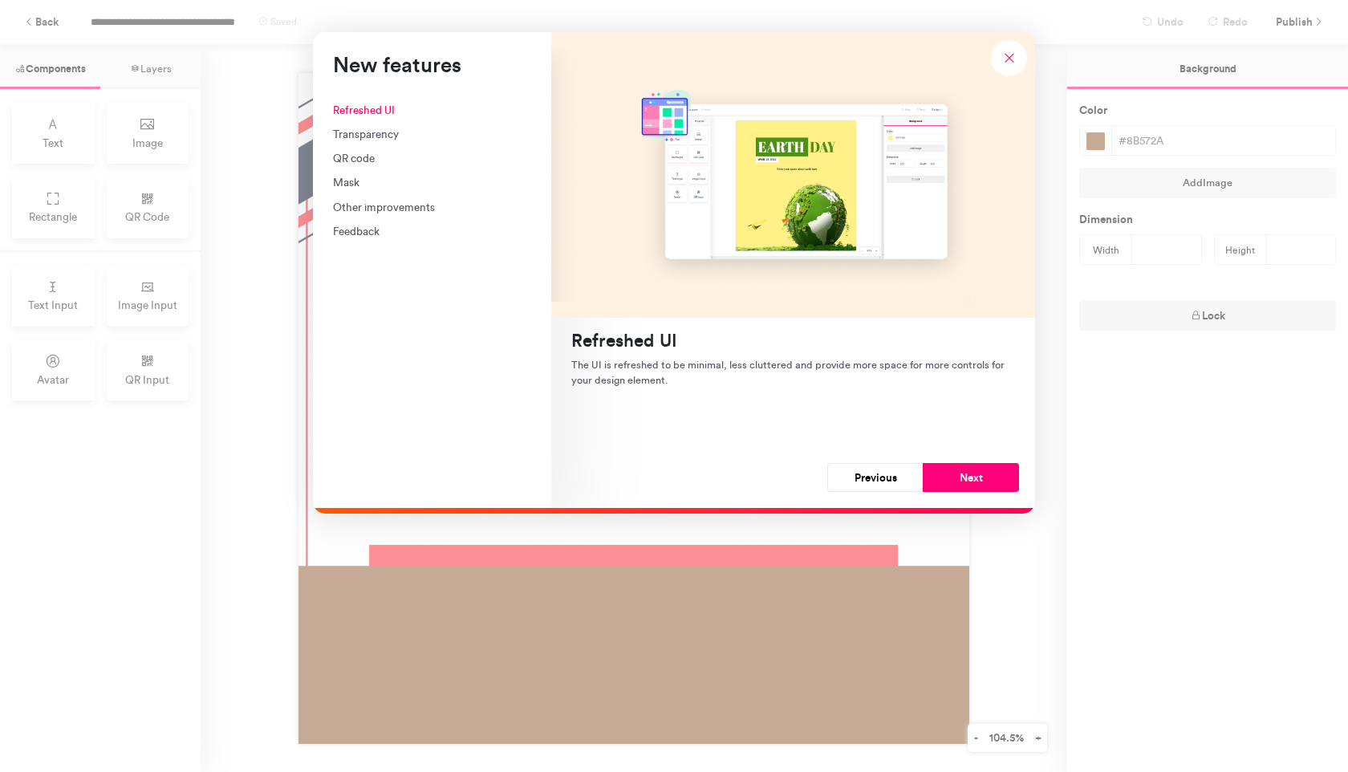
click at [367, 132] on div "Transparency" at bounding box center [432, 134] width 198 height 16
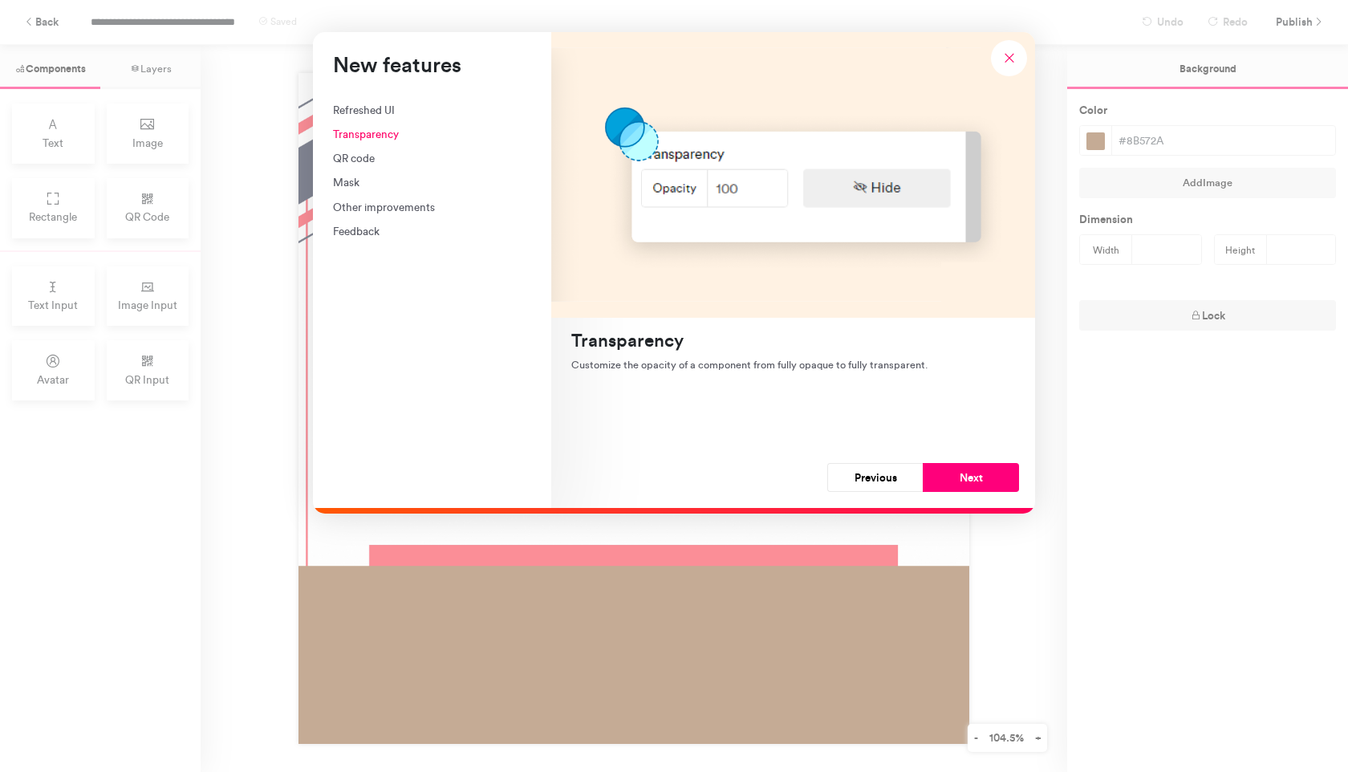
click at [359, 156] on div "QR code" at bounding box center [432, 158] width 198 height 16
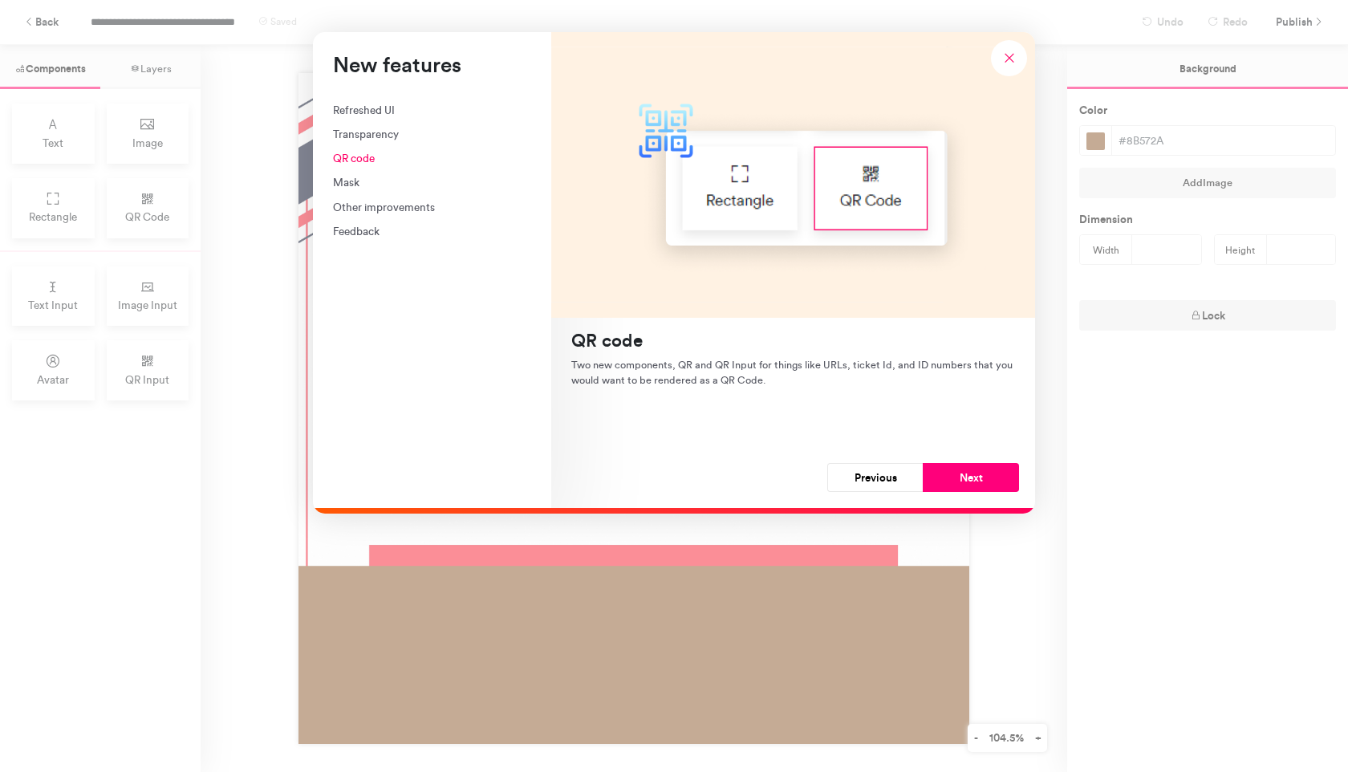
click at [356, 177] on div "Mask" at bounding box center [432, 182] width 198 height 16
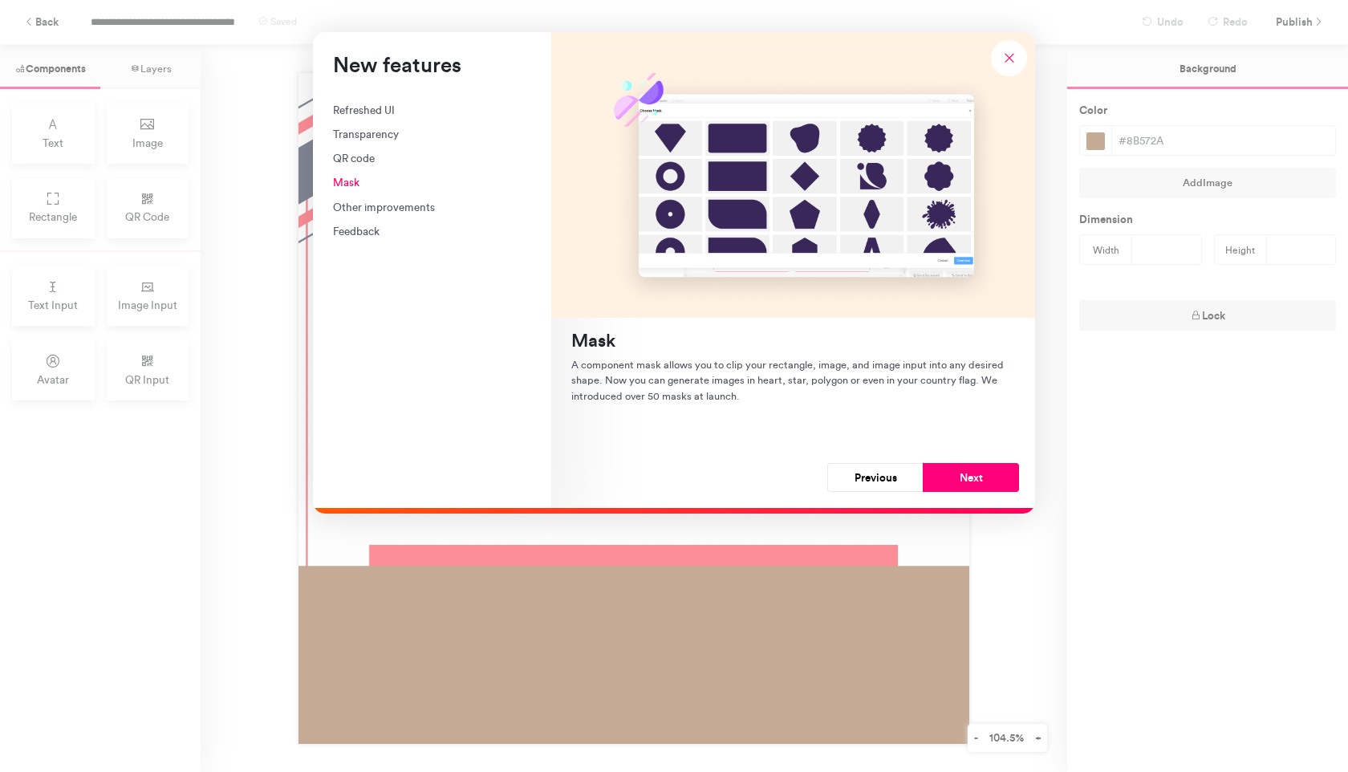
click at [356, 201] on div "Other improvements" at bounding box center [432, 207] width 198 height 16
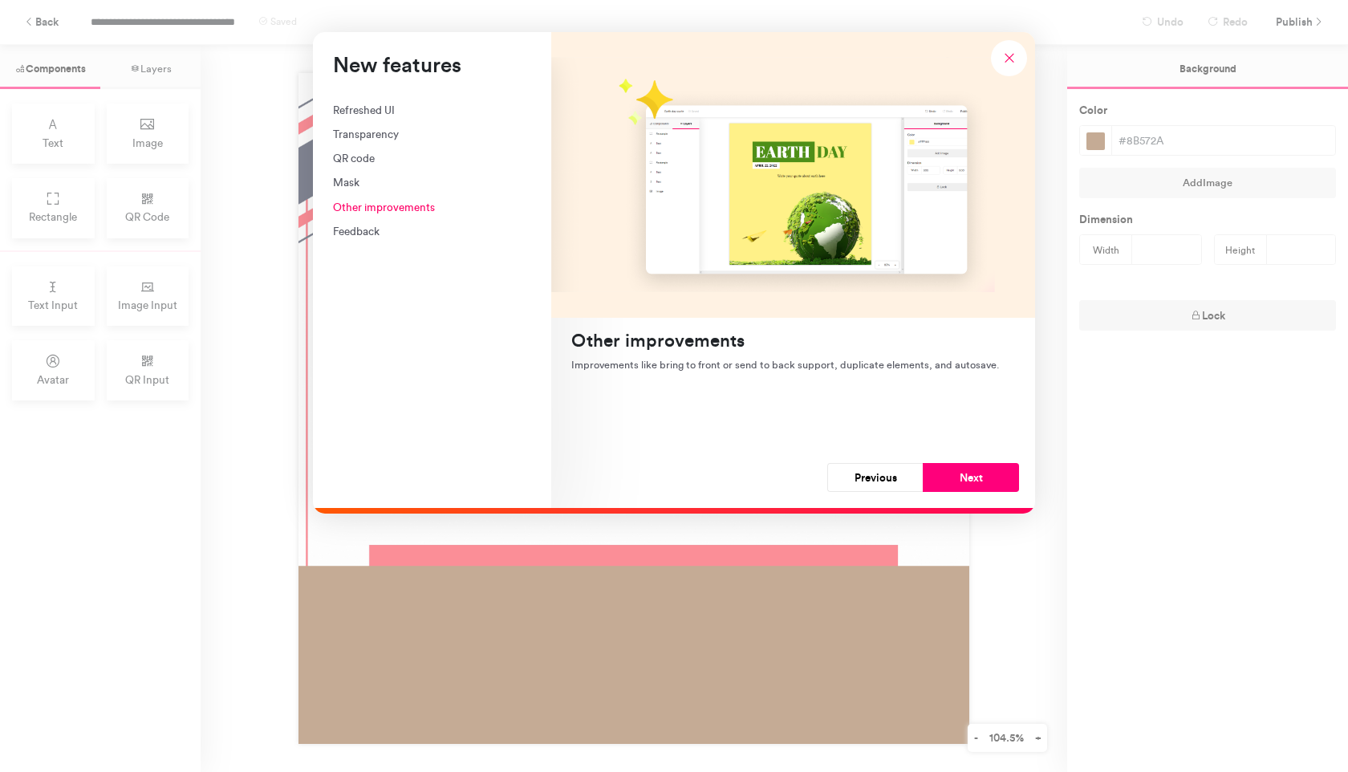
click at [355, 242] on div "New features Refreshed UI Transparency QR code Mask Other improvements Feedback" at bounding box center [432, 270] width 238 height 476
click at [357, 234] on div "Feedback" at bounding box center [432, 231] width 198 height 16
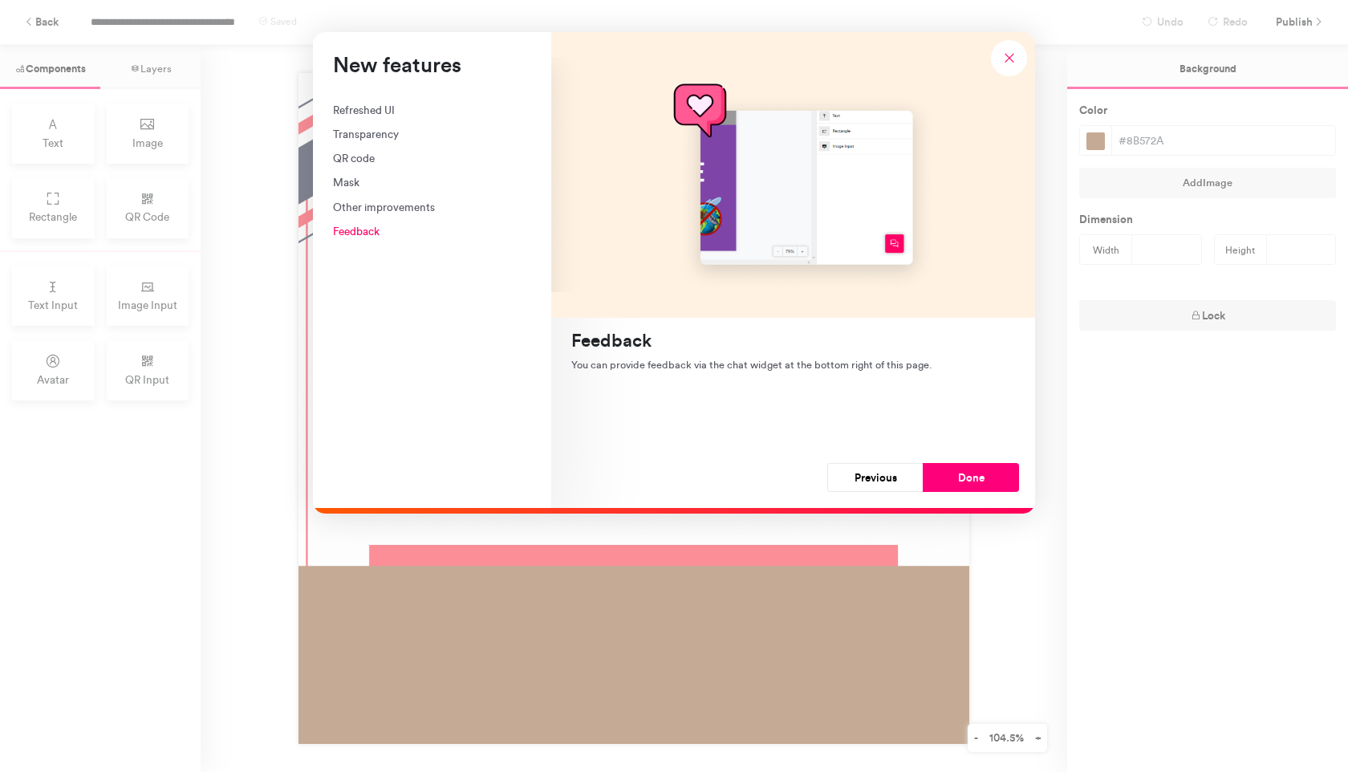
click at [357, 208] on div "Other improvements" at bounding box center [432, 207] width 198 height 16
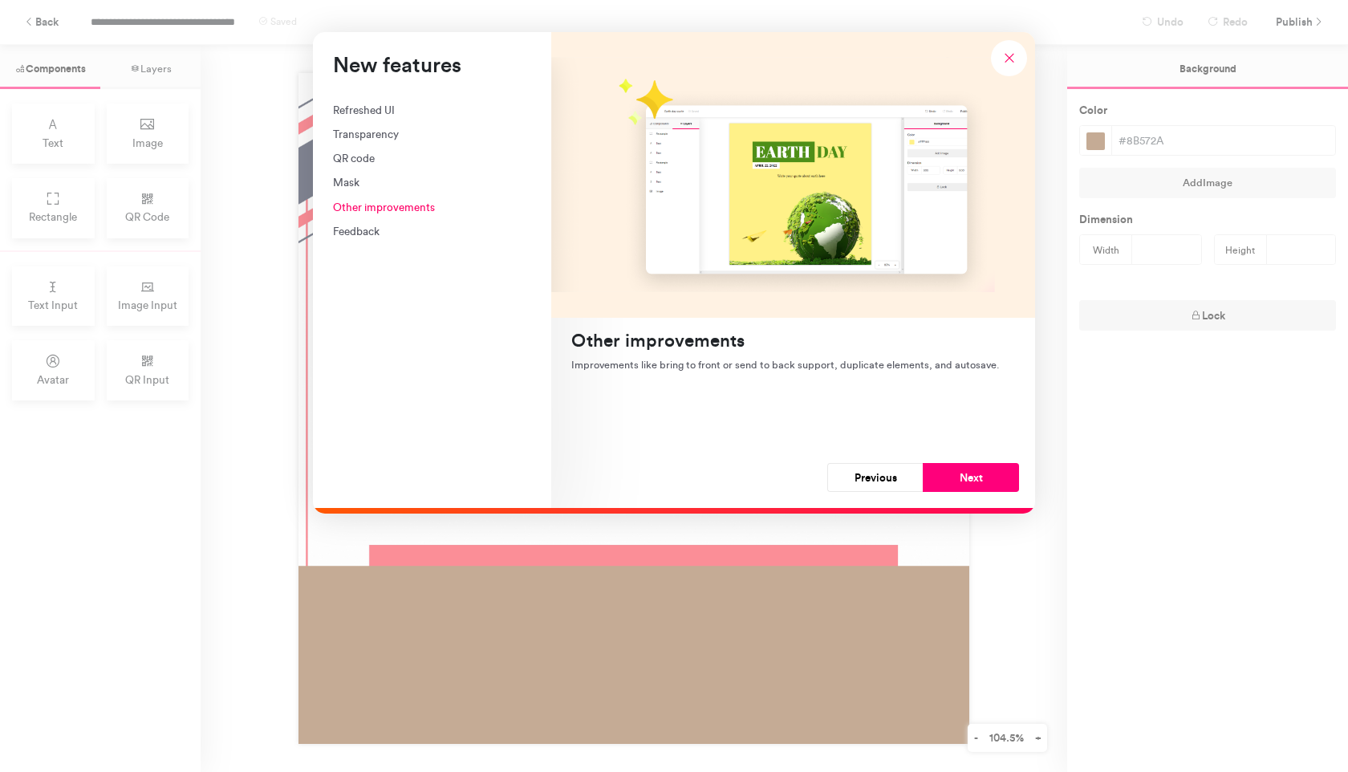
click at [641, 141] on div "New features" at bounding box center [793, 175] width 484 height 286
